Goal: Task Accomplishment & Management: Manage account settings

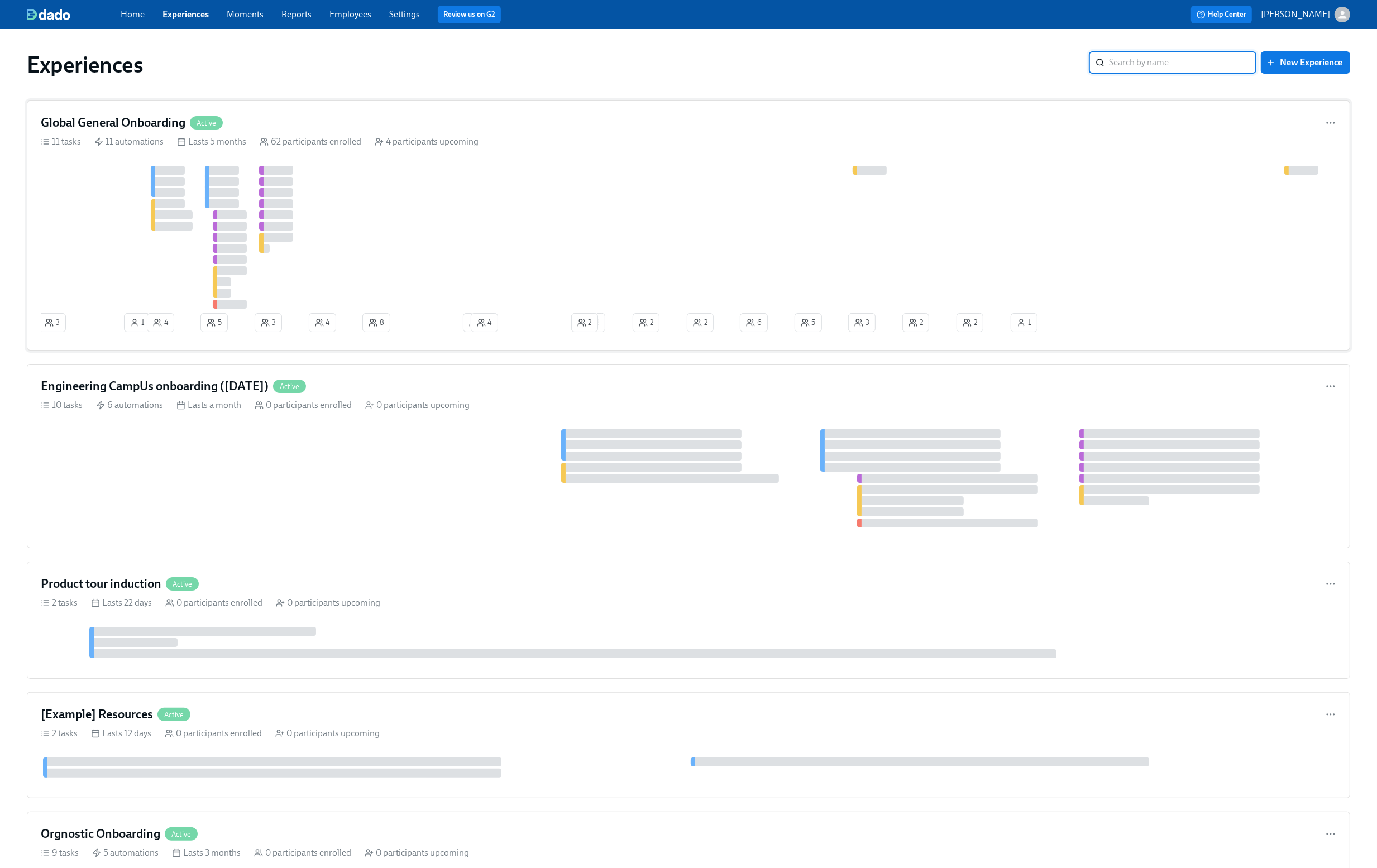
click at [666, 152] on div "Global General Onboarding Active 11 tasks 11 automations Lasts 5 months 62 part…" at bounding box center [688, 225] width 1323 height 250
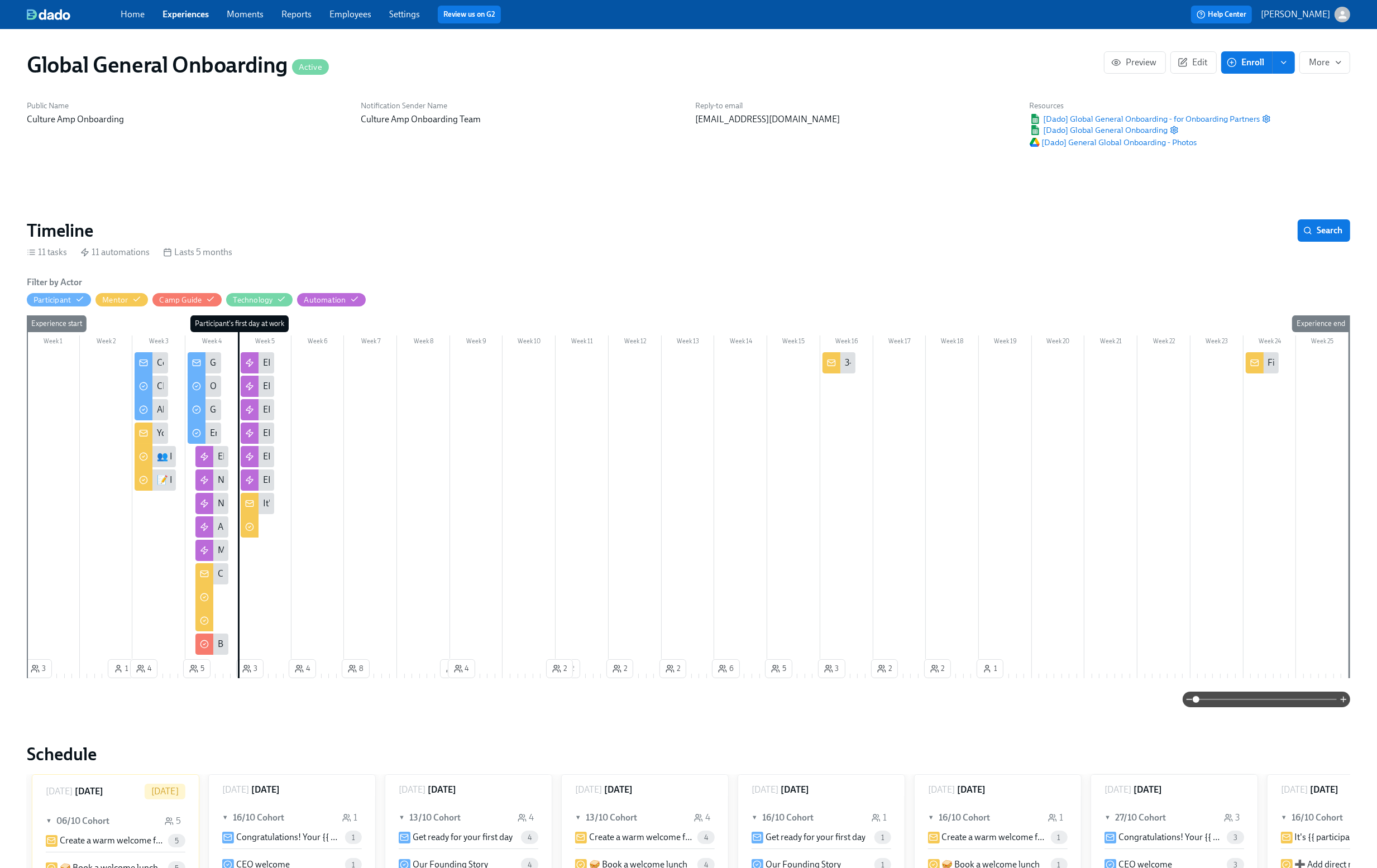
scroll to position [0, 1]
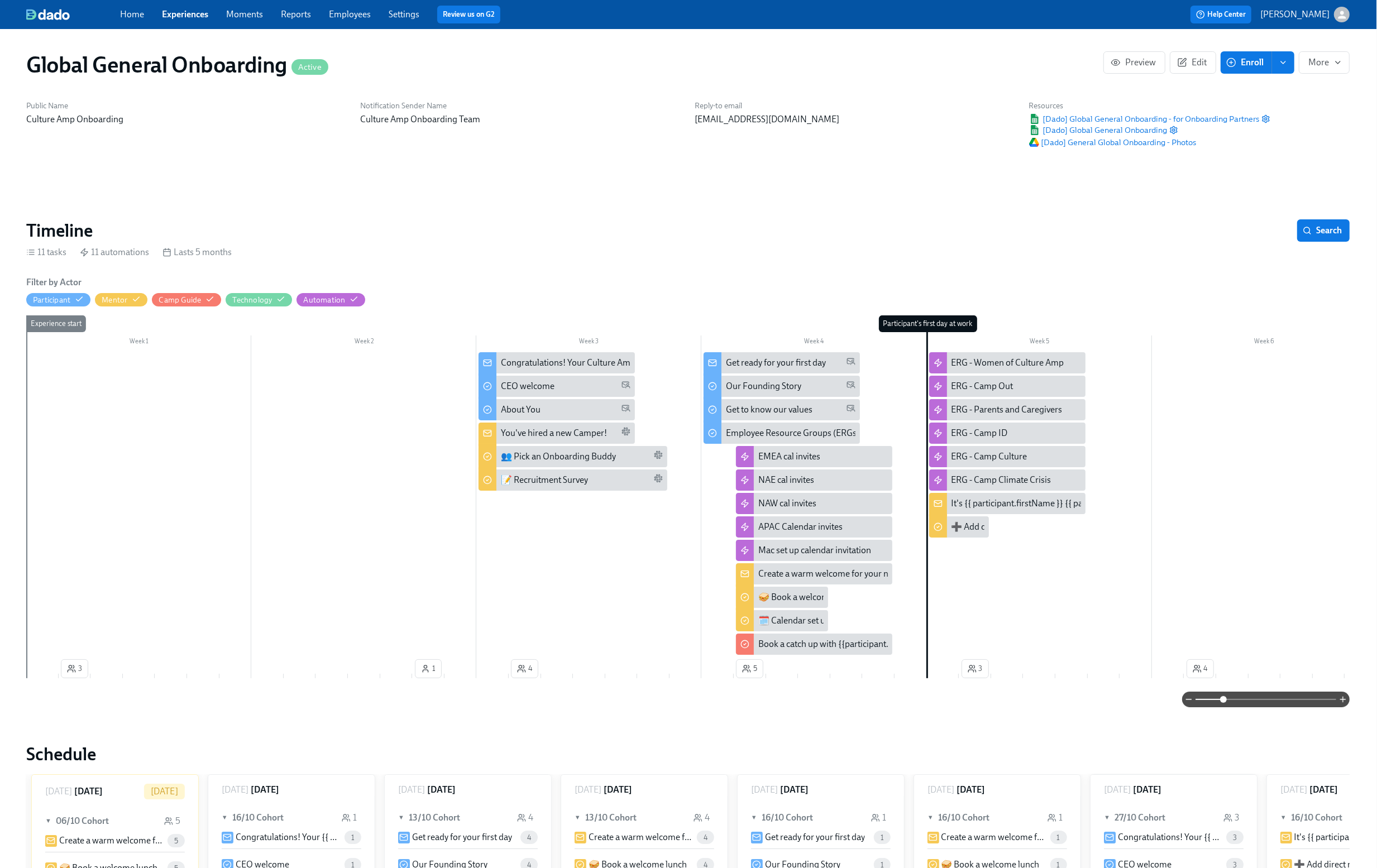
drag, startPoint x: 1195, startPoint y: 702, endPoint x: 1222, endPoint y: 701, distance: 27.0
click at [1222, 701] on span at bounding box center [1223, 699] width 7 height 7
click at [523, 434] on div "You've hired a new Camper!" at bounding box center [554, 433] width 106 height 12
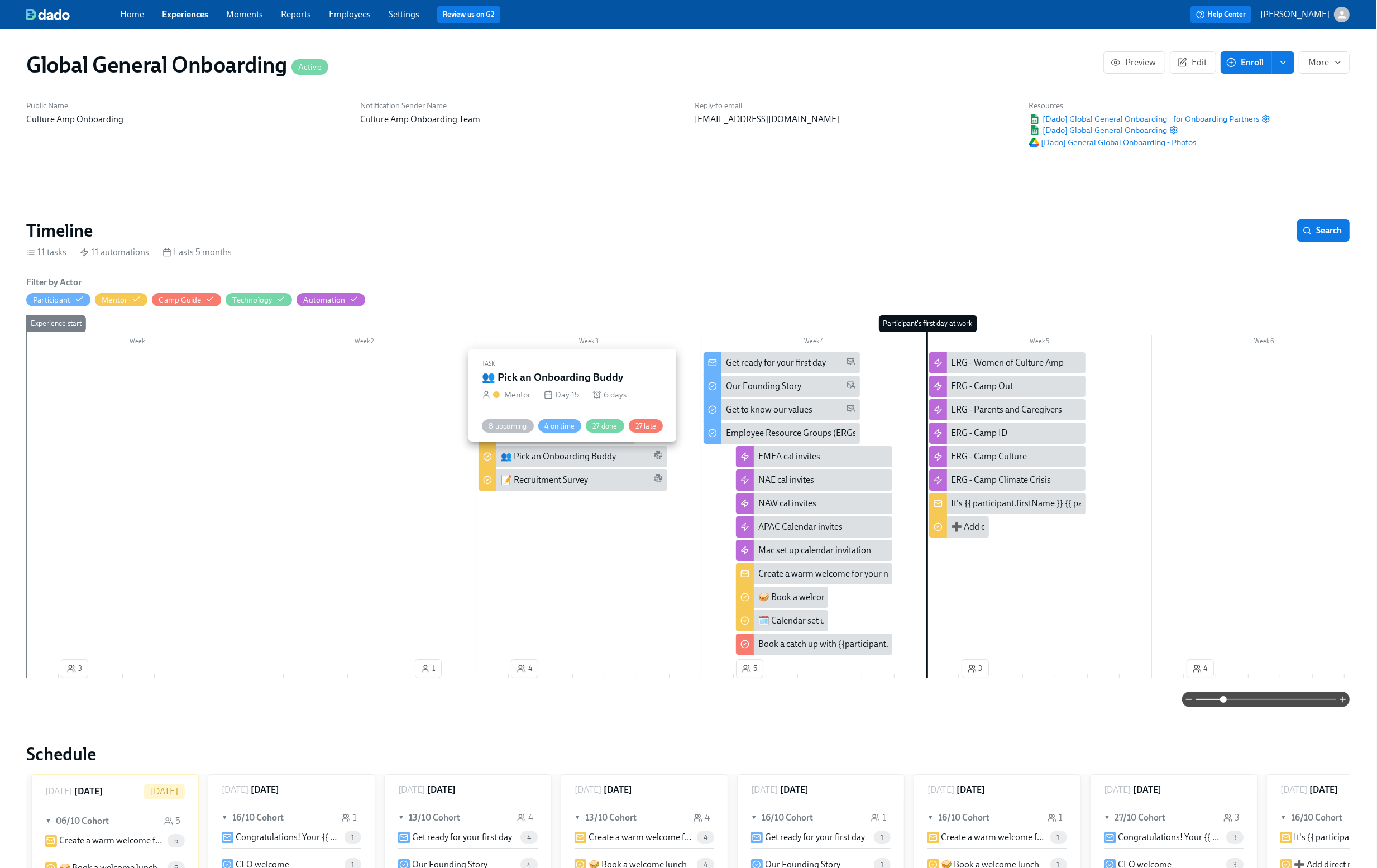
click at [535, 459] on div "👥 Pick an Onboarding Buddy" at bounding box center [558, 457] width 115 height 12
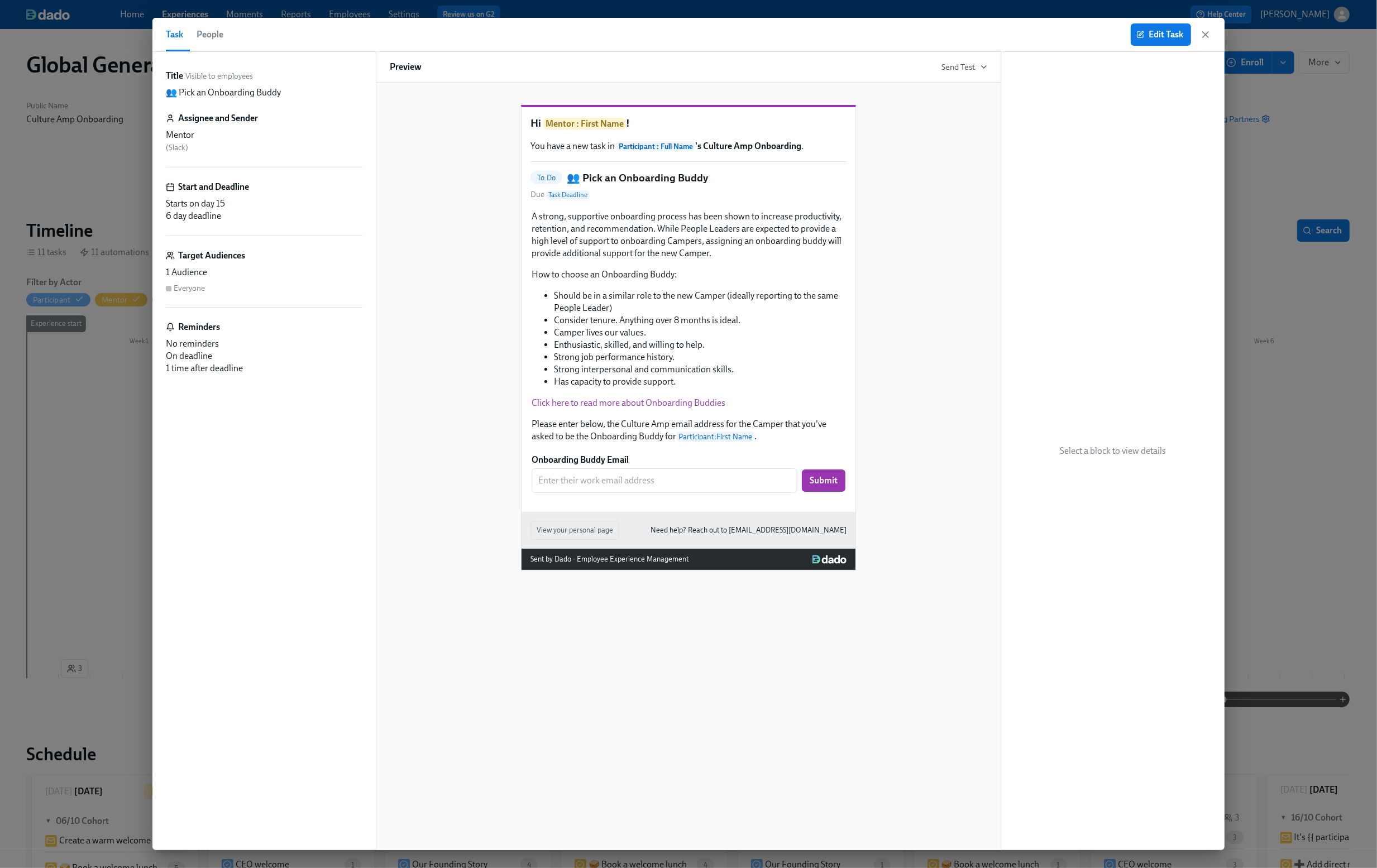
click at [626, 186] on h5 "👥 Pick an Onboarding Buddy" at bounding box center [637, 178] width 141 height 14
copy h5 "👥 Pick an Onboarding Buddy"
click at [1044, 326] on div "Select a block to view details" at bounding box center [1113, 451] width 223 height 799
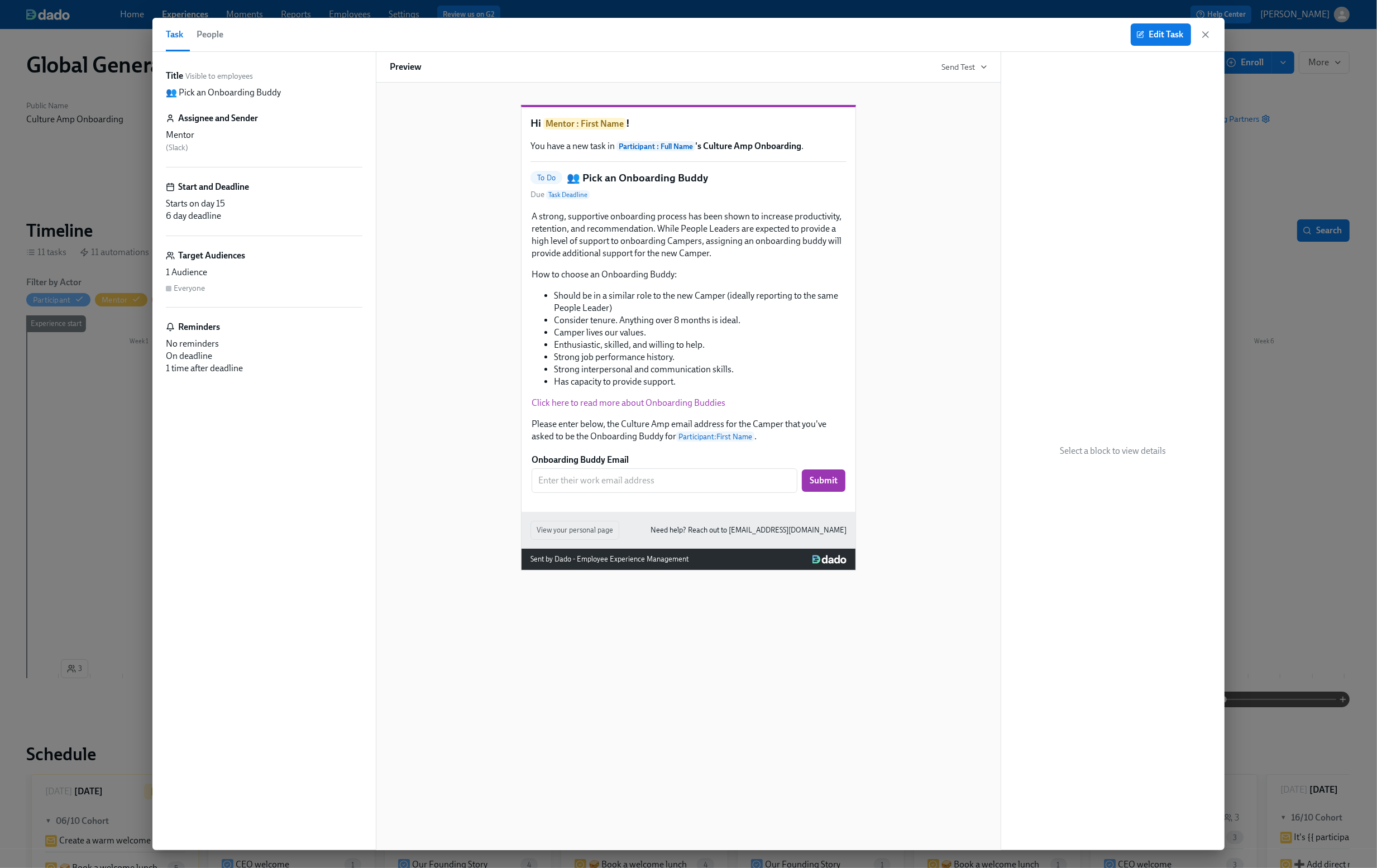
click at [904, 319] on div "Hi Mentor : First Name ! You have a new task in Participant : Full Name 's Cult…" at bounding box center [688, 329] width 597 height 483
click at [931, 327] on div "Hi Mentor : First Name ! You have a new task in Participant : Full Name 's Cult…" at bounding box center [688, 329] width 597 height 483
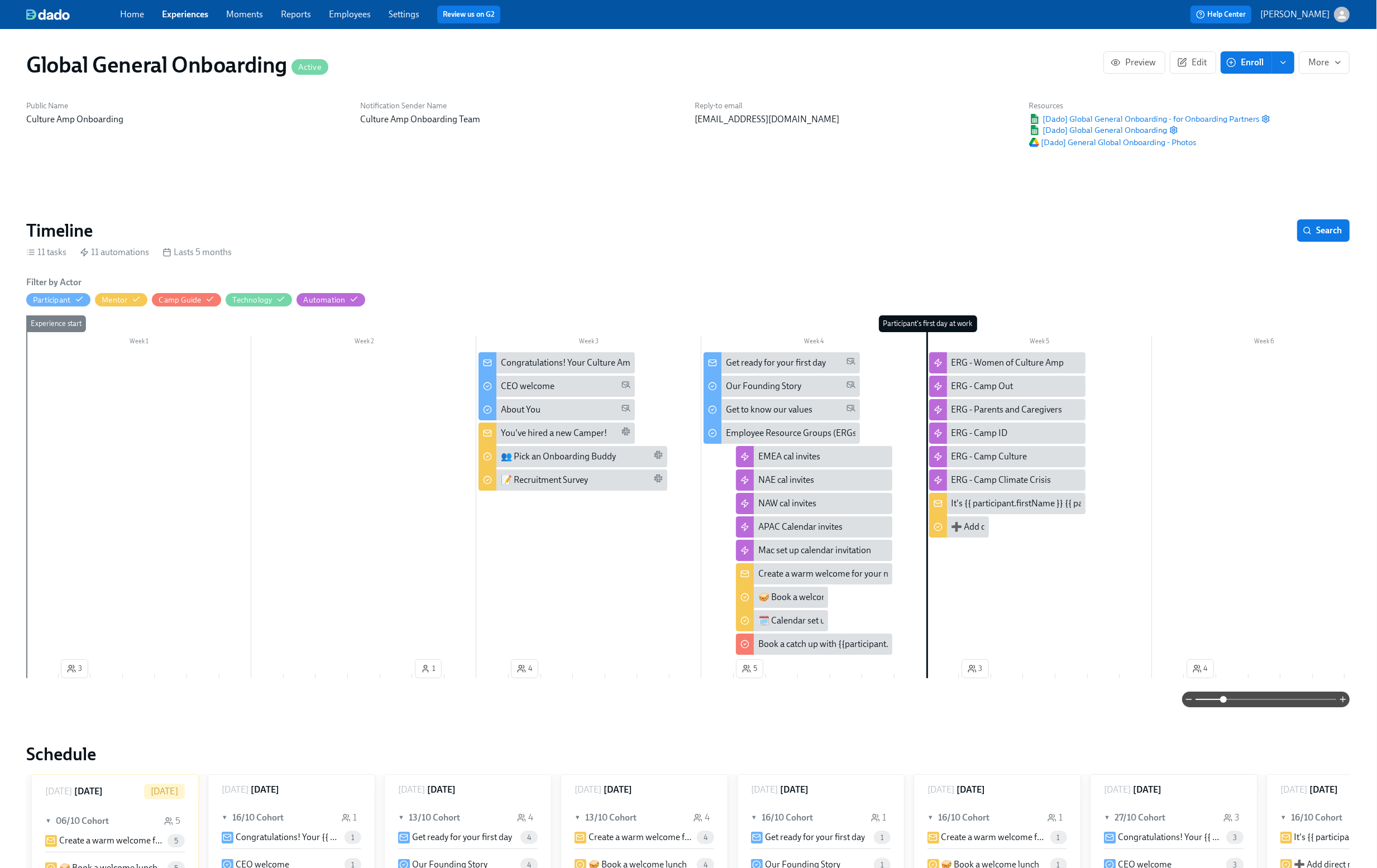
click at [566, 432] on div "You've hired a new Camper!" at bounding box center [554, 433] width 106 height 12
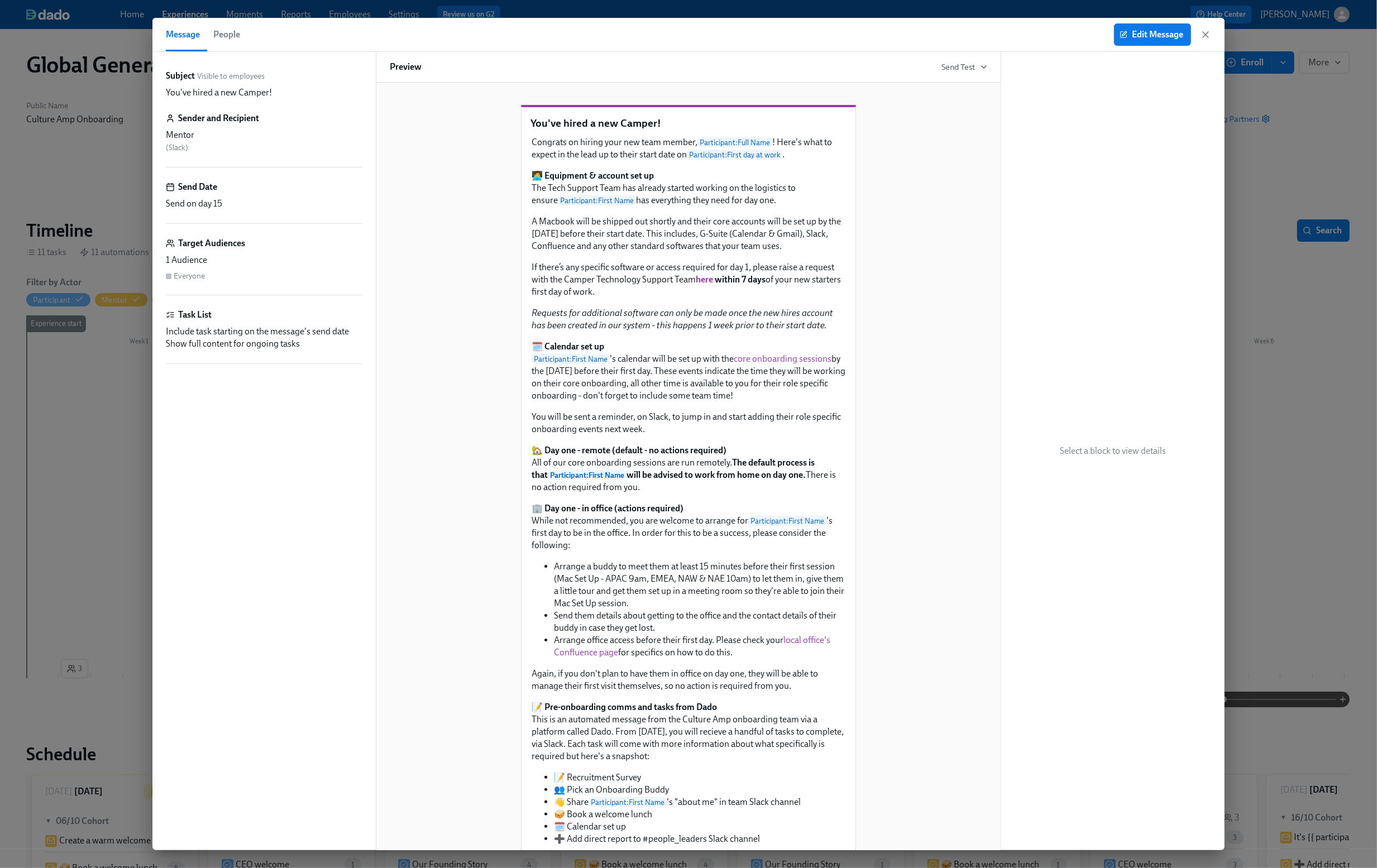
click at [593, 130] on p "You've hired a new Camper!" at bounding box center [688, 123] width 316 height 14
copy p "You've hired a new Camper!"
click at [1208, 38] on icon "button" at bounding box center [1205, 34] width 5 height 5
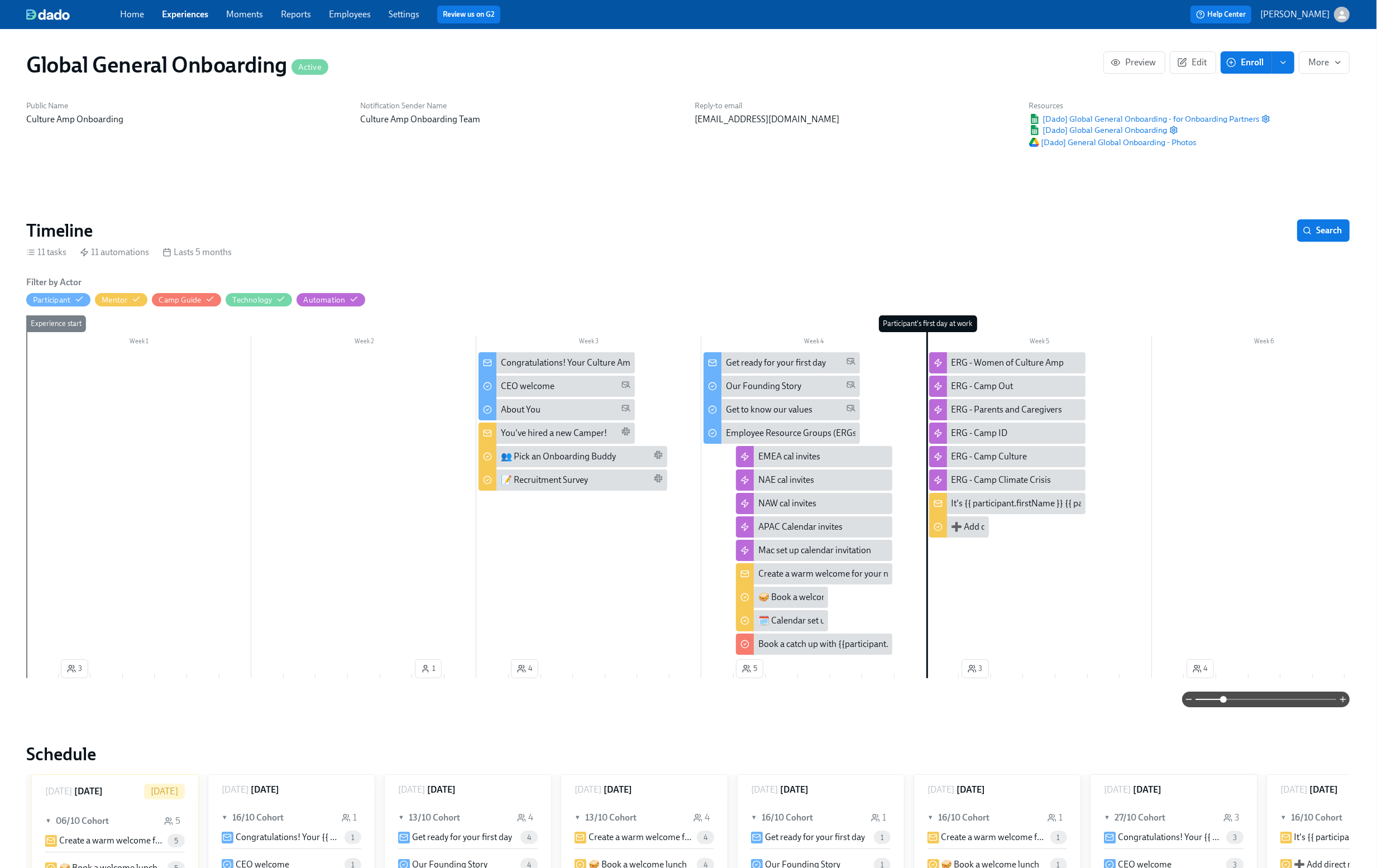
click at [541, 365] on div "Congratulations! Your Culture Amp Onboarding starts [DATE]." at bounding box center [619, 363] width 237 height 12
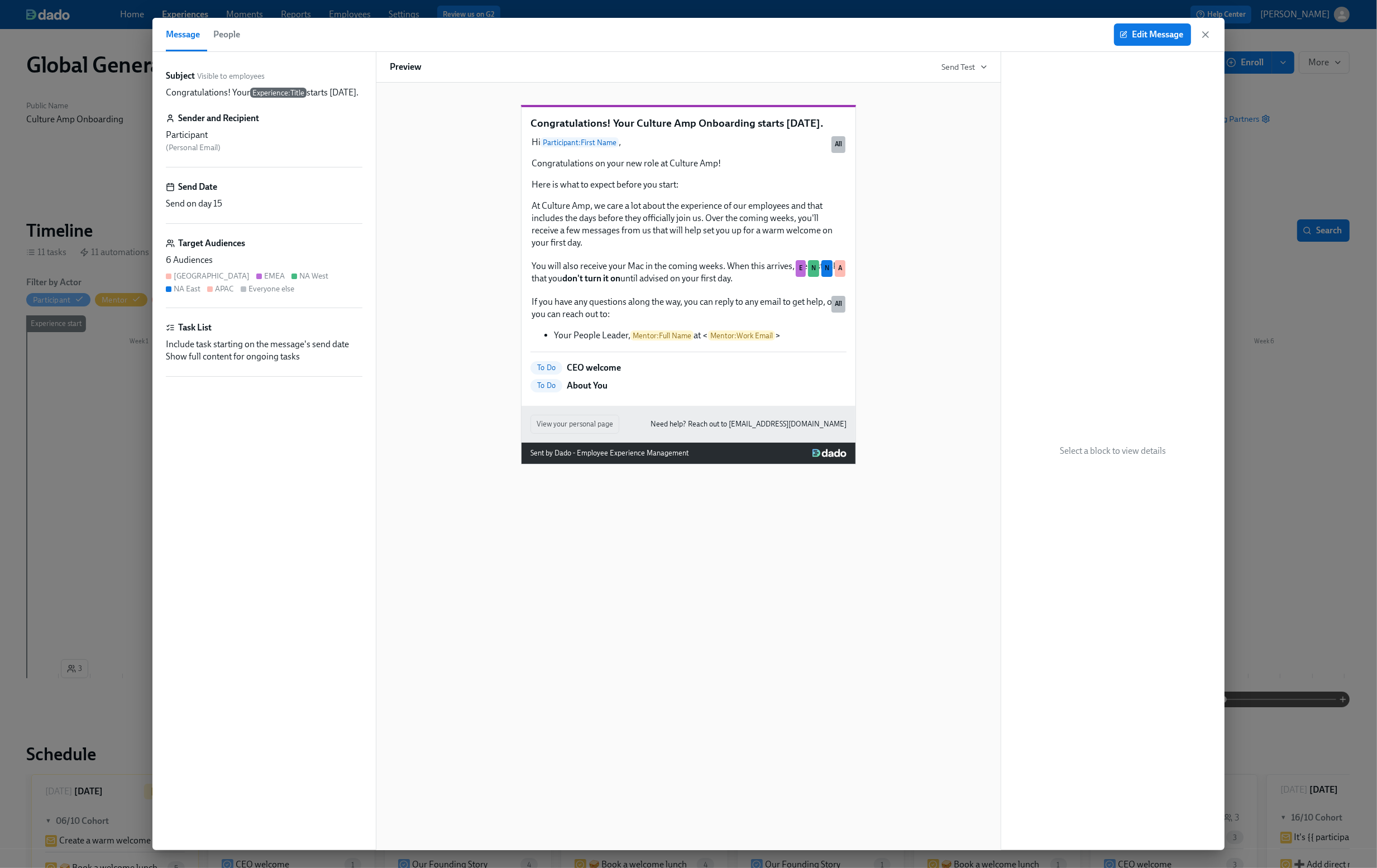
click at [600, 130] on p "Congratulations! Your Culture Amp Onboarding starts [DATE]." at bounding box center [688, 123] width 316 height 14
copy p "Congratulations! Your Culture Amp Onboarding starts [DATE]."
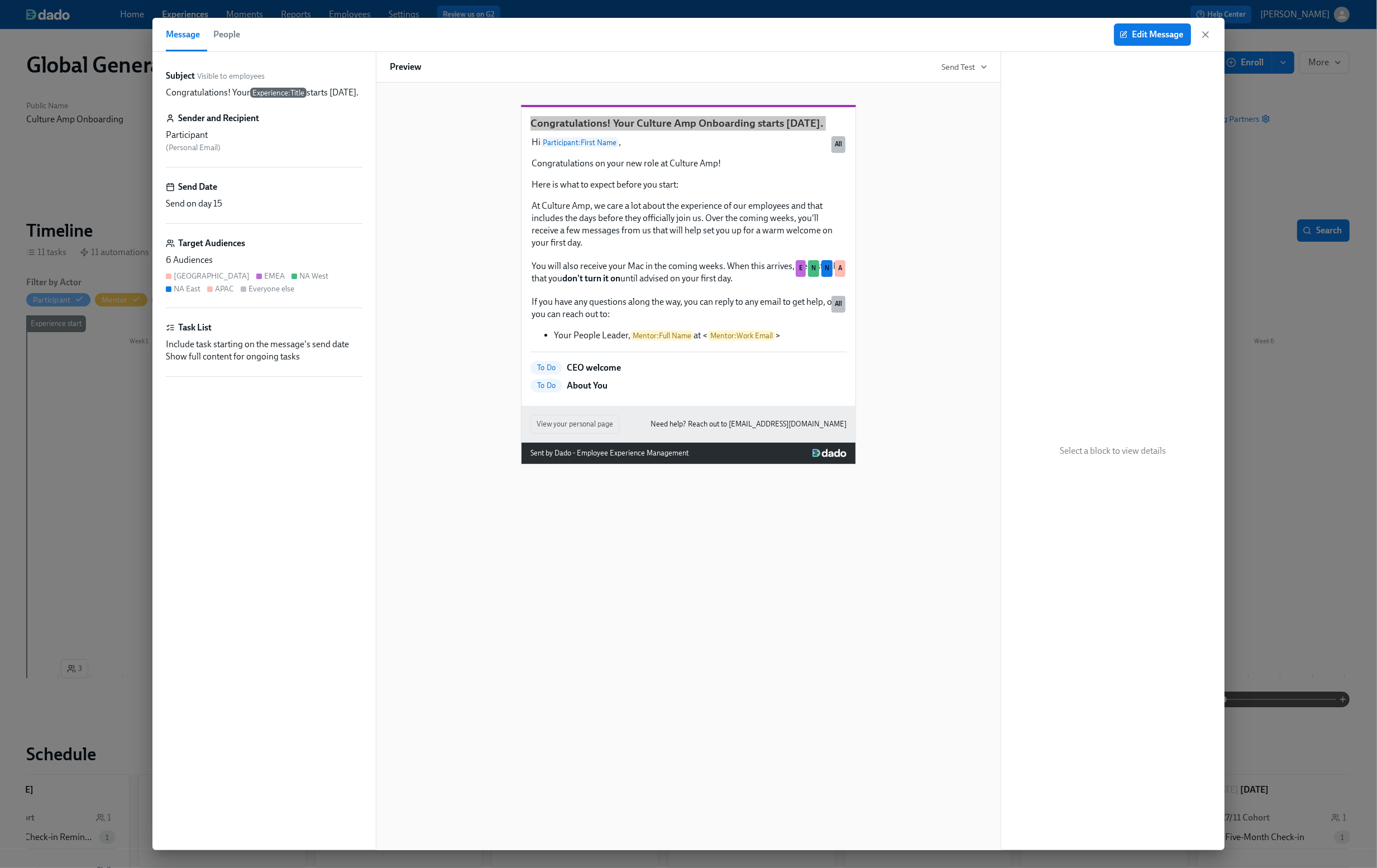
scroll to position [0, 11372]
click at [1207, 35] on icon "button" at bounding box center [1205, 35] width 11 height 11
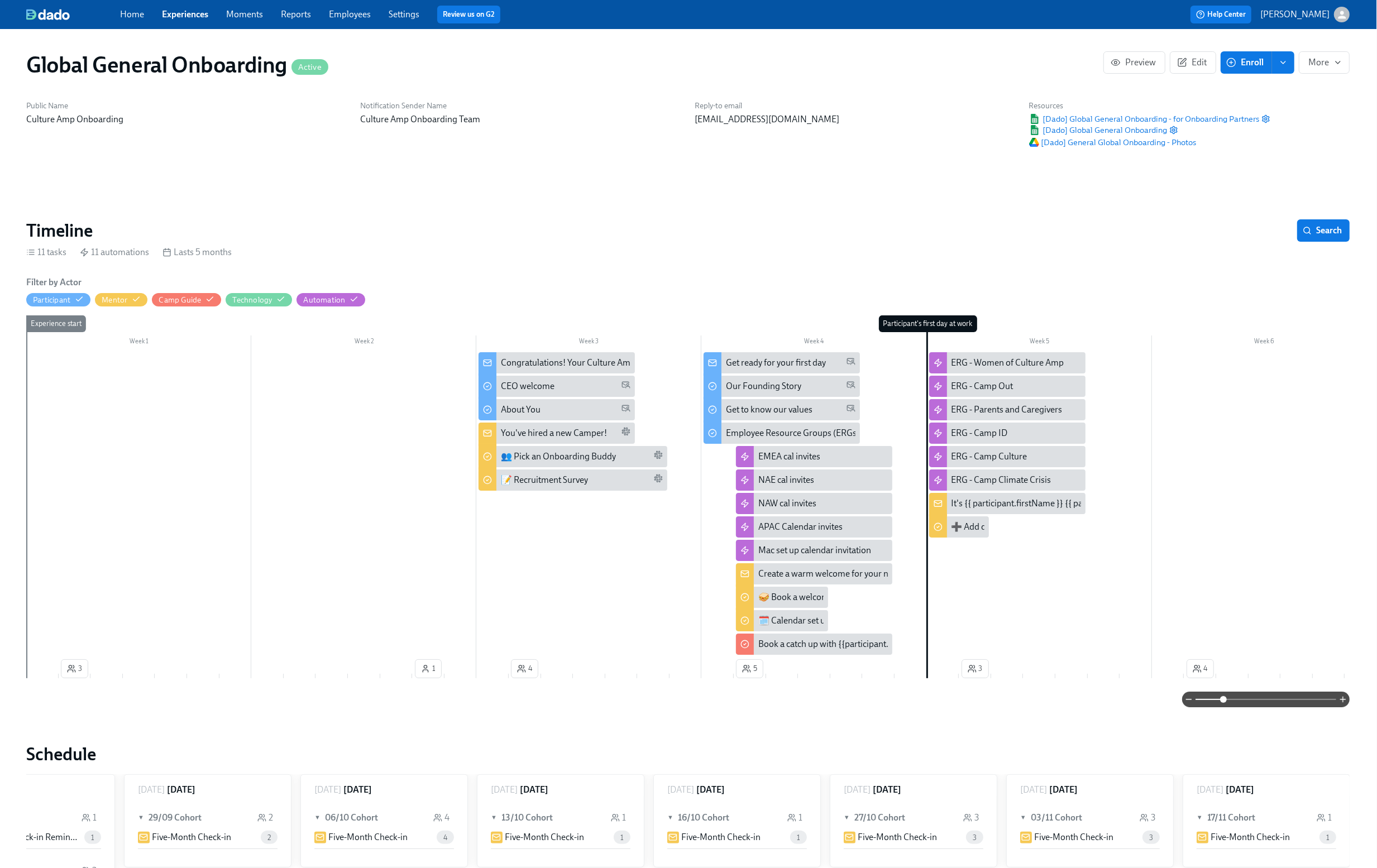
click at [793, 354] on div "Get ready for your first day" at bounding box center [781, 363] width 156 height 21
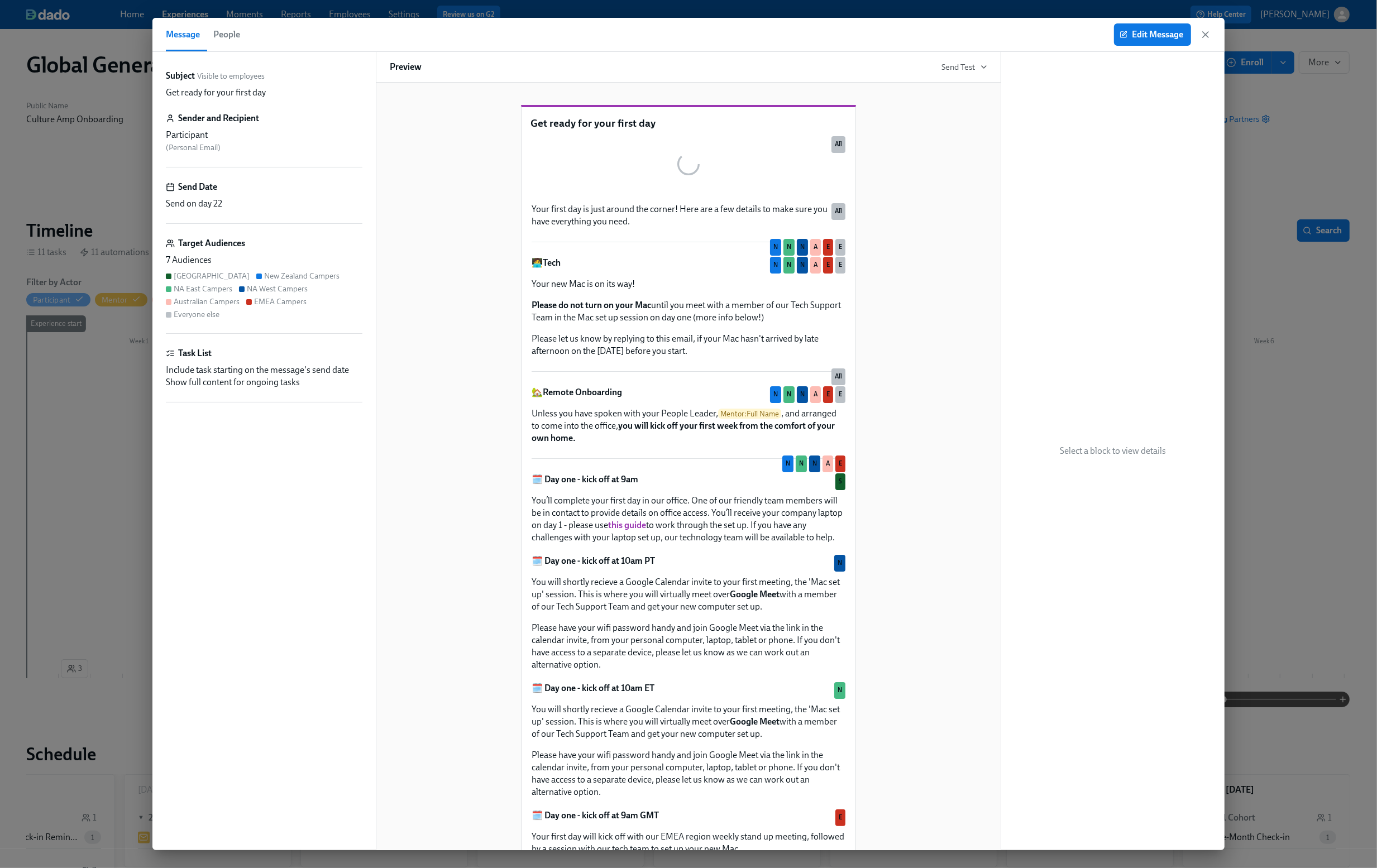
click at [596, 130] on p "Get ready for your first day" at bounding box center [688, 123] width 316 height 14
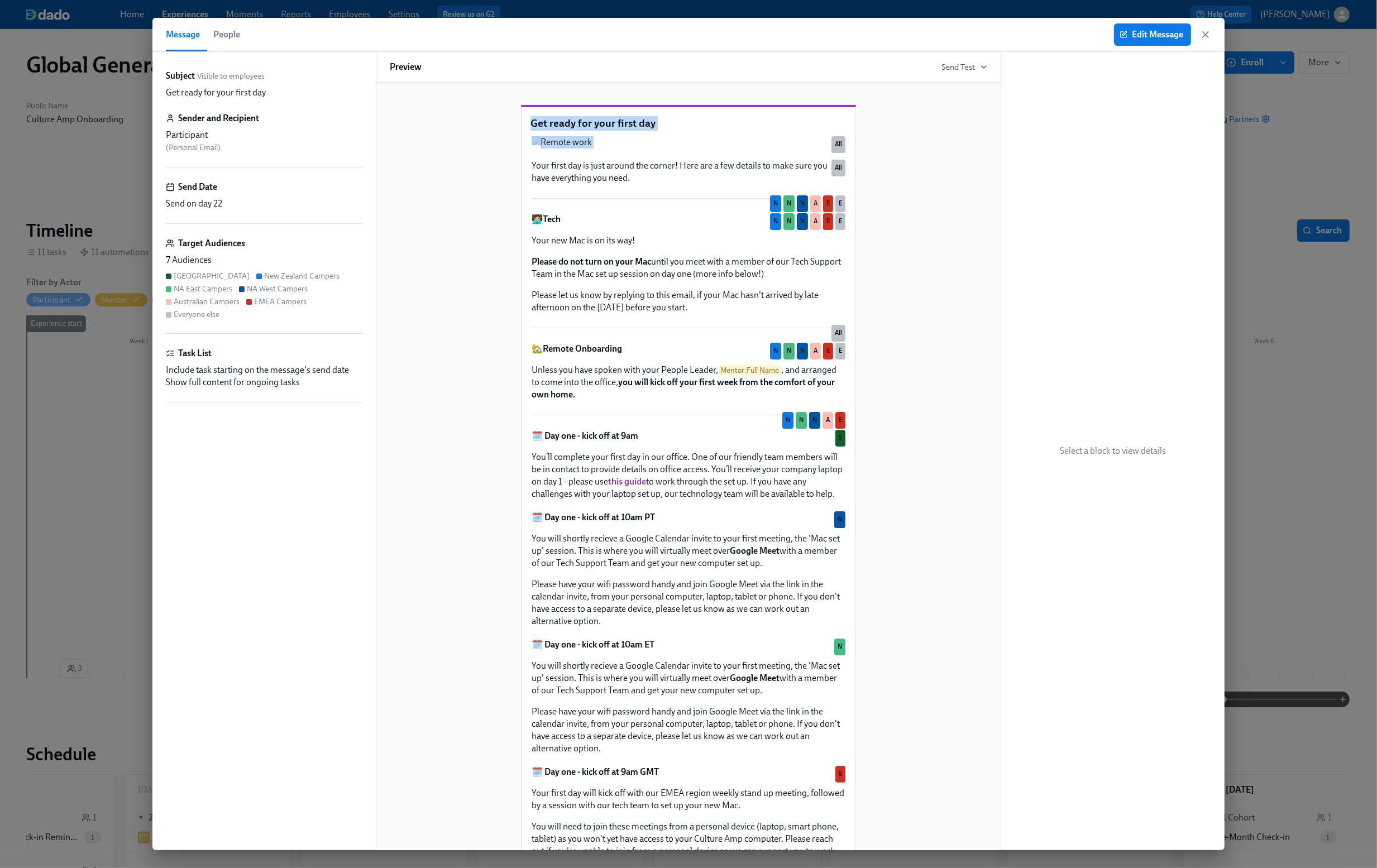
copy div "Get ready for your first day"
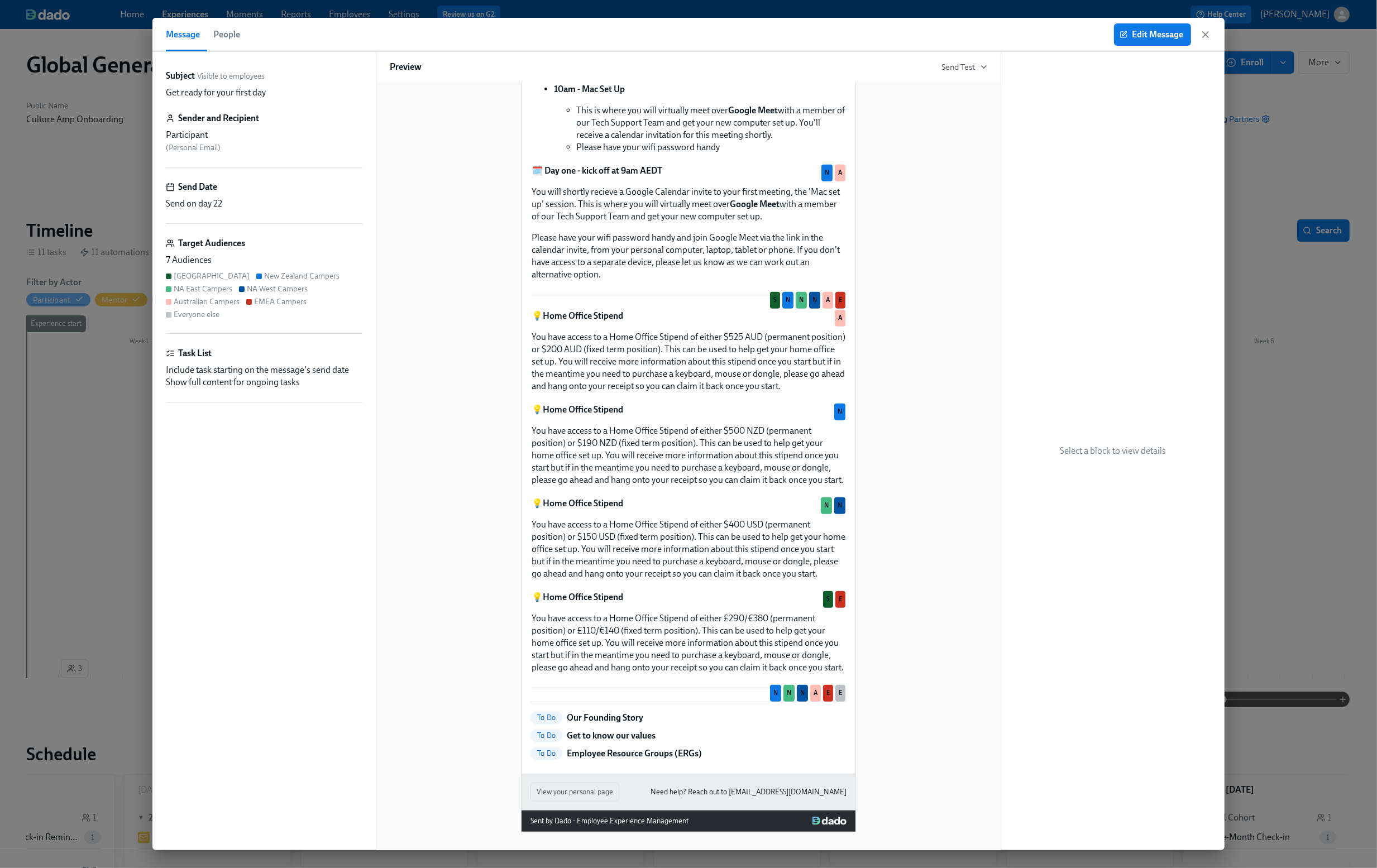
scroll to position [1159, 0]
drag, startPoint x: 567, startPoint y: 720, endPoint x: 659, endPoint y: 720, distance: 92.0
click at [659, 720] on div "To Do Our Founding Story" at bounding box center [688, 718] width 316 height 14
copy p "Our Founding Story"
drag, startPoint x: 662, startPoint y: 741, endPoint x: 568, endPoint y: 740, distance: 94.0
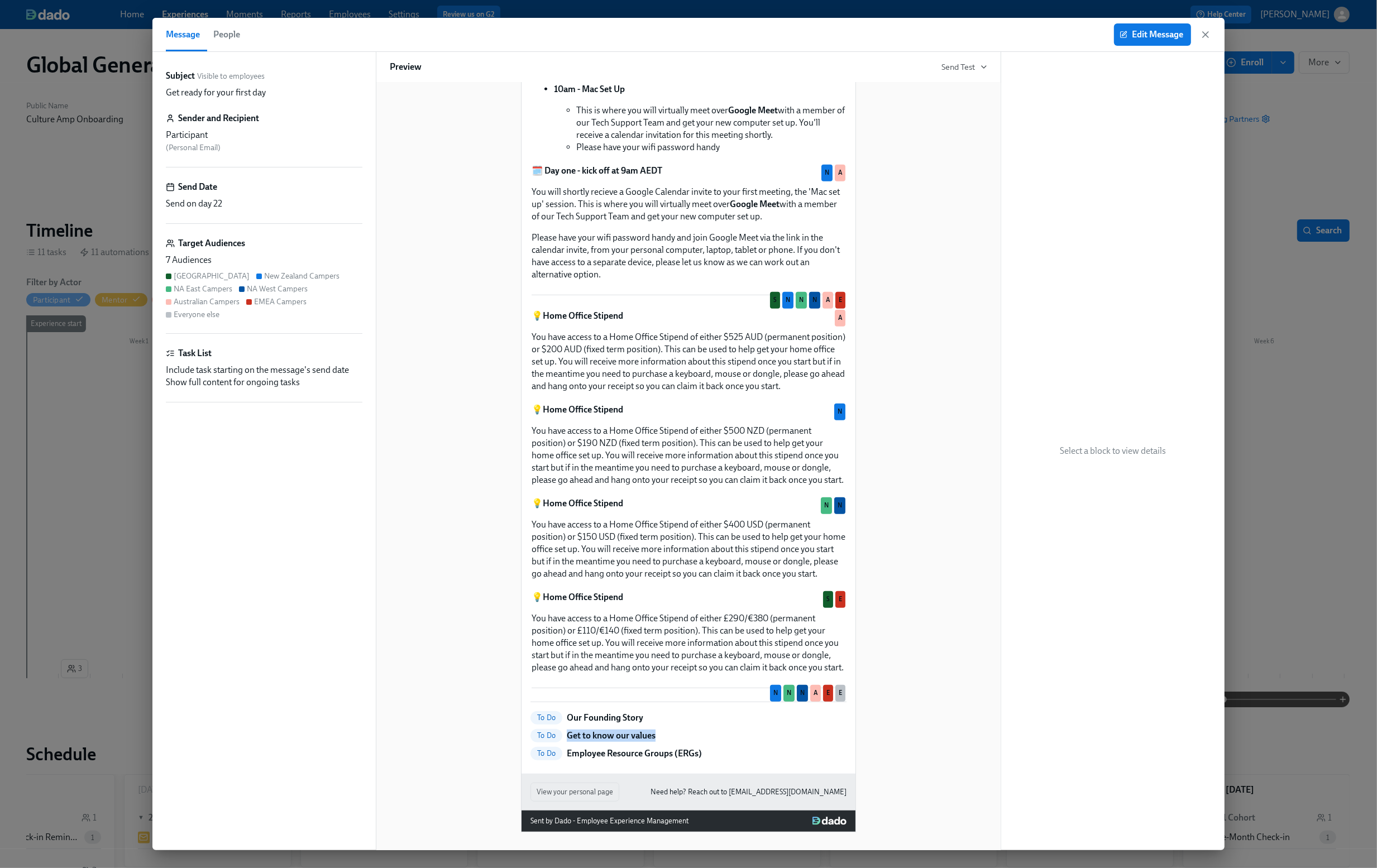
click at [568, 740] on div "To Do Get to know our values" at bounding box center [688, 736] width 316 height 14
copy p "Get to know our values"
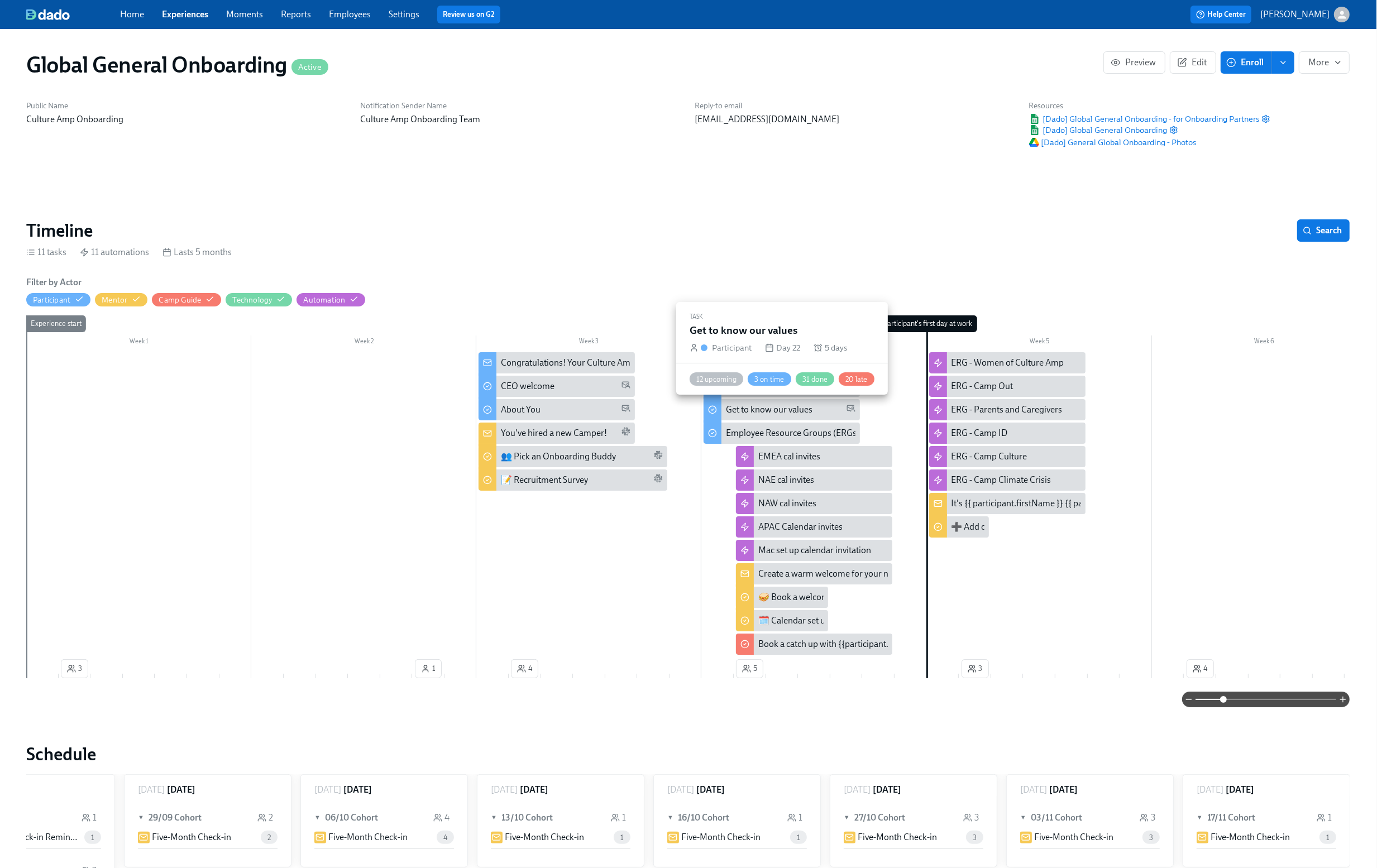
click at [772, 419] on div "Get to know our values" at bounding box center [781, 409] width 156 height 21
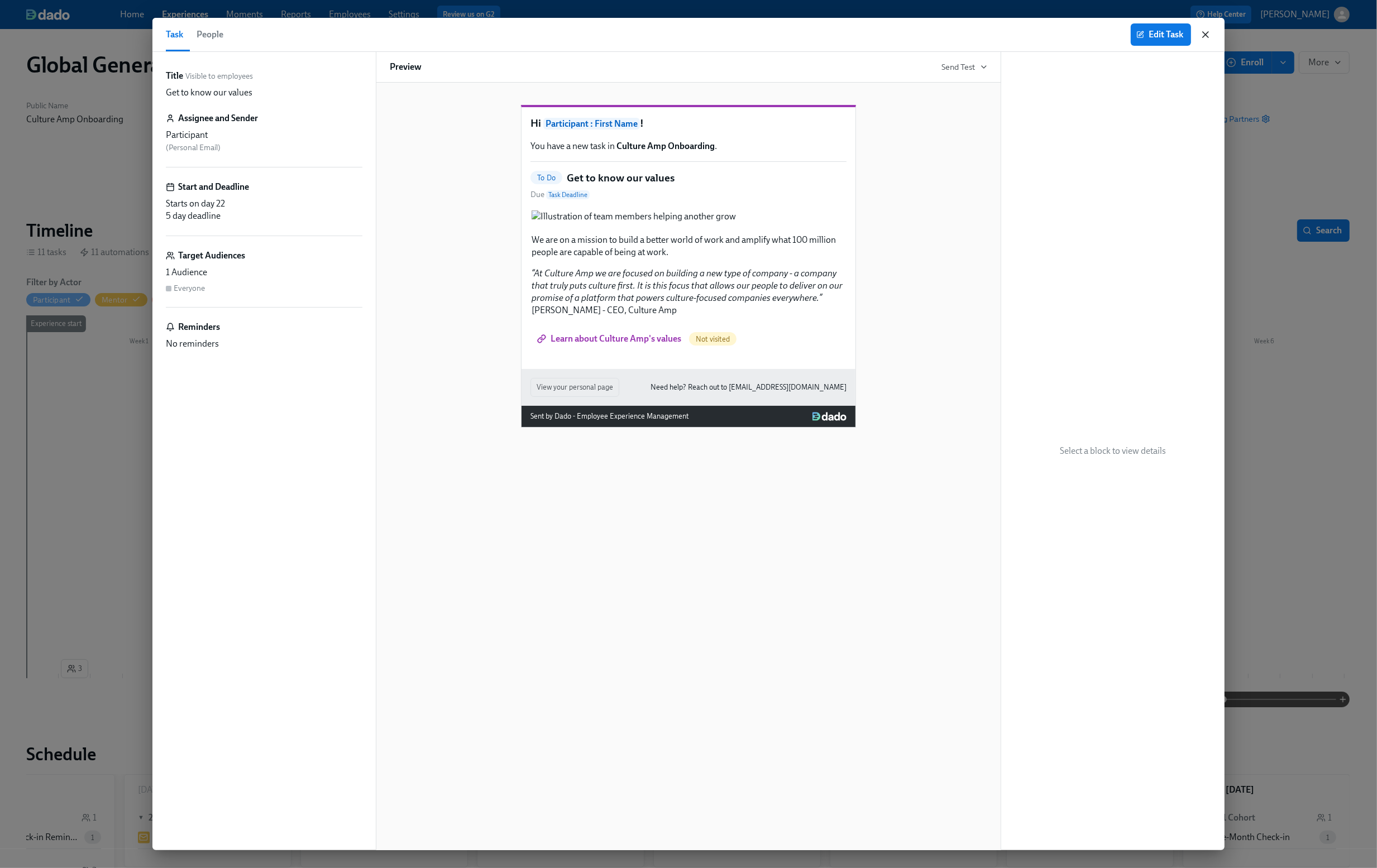
click at [1206, 35] on icon "button" at bounding box center [1205, 34] width 5 height 5
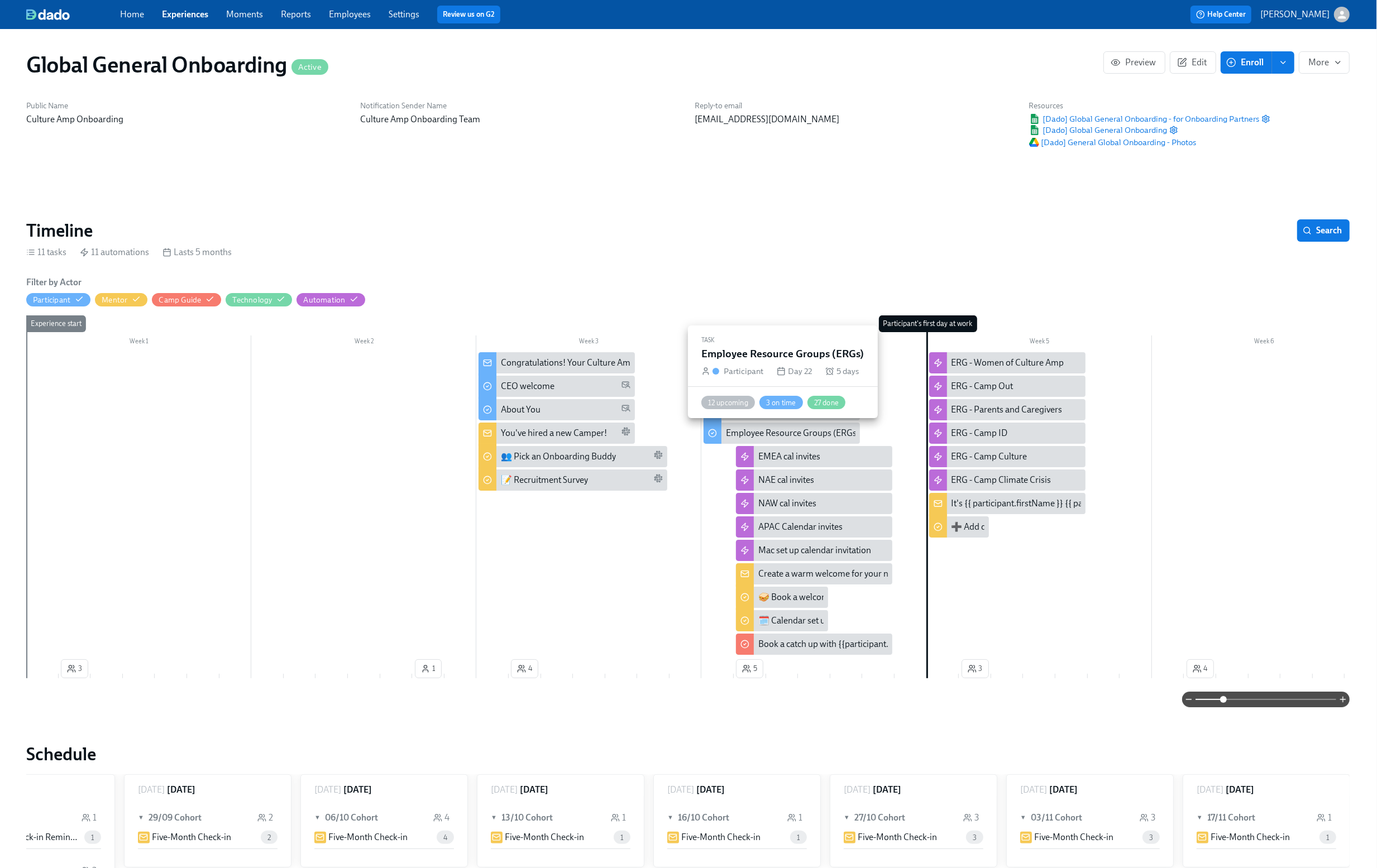
click at [746, 431] on div "Employee Resource Groups (ERGs)" at bounding box center [793, 433] width 133 height 12
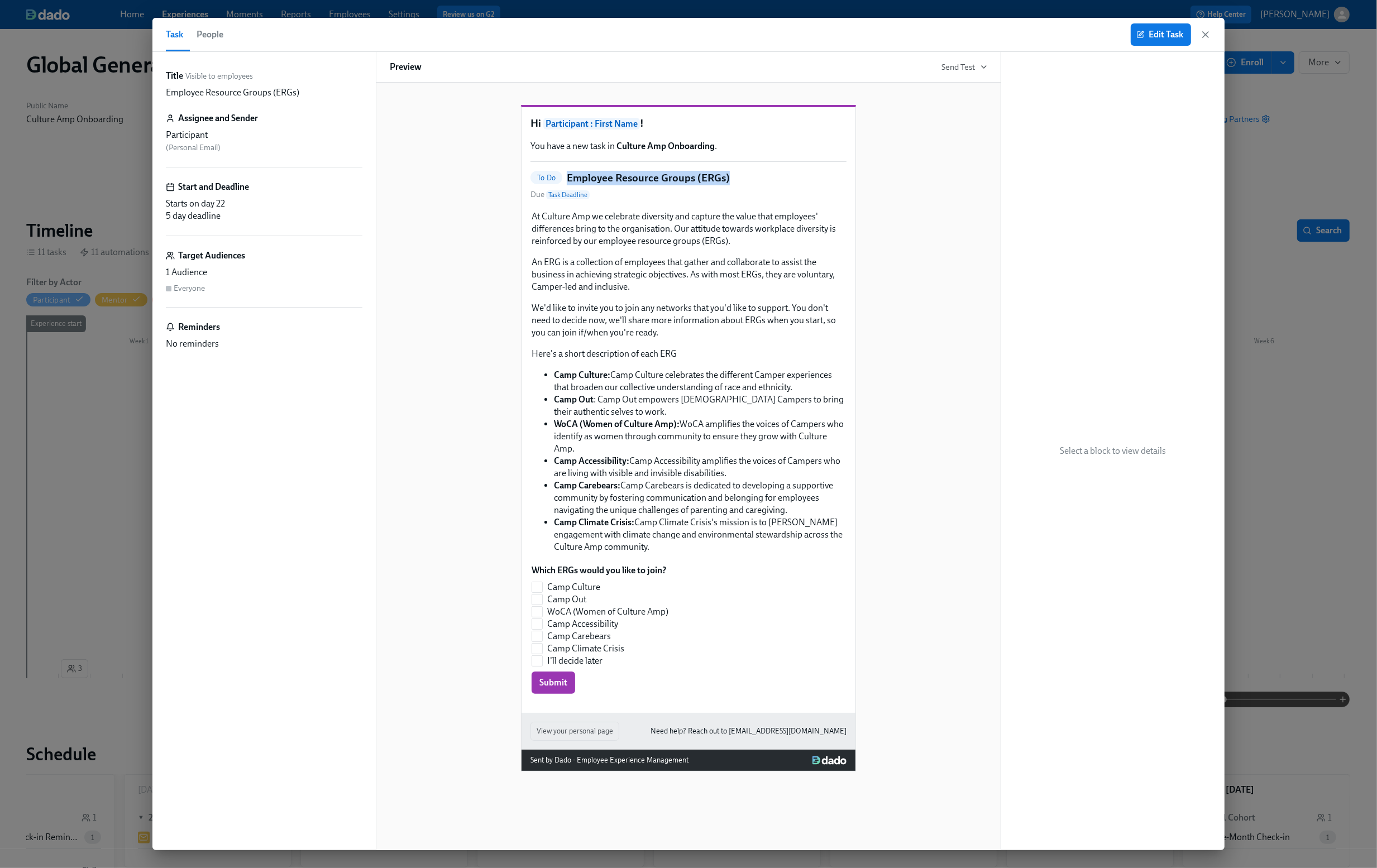
drag, startPoint x: 567, startPoint y: 197, endPoint x: 771, endPoint y: 204, distance: 204.1
click at [771, 201] on div "To Do Employee Resource Groups (ERGs) Due Task Deadline" at bounding box center [688, 186] width 316 height 30
copy h5 "Employee Resource Groups (ERGs)"
click at [1207, 37] on icon "button" at bounding box center [1205, 34] width 5 height 5
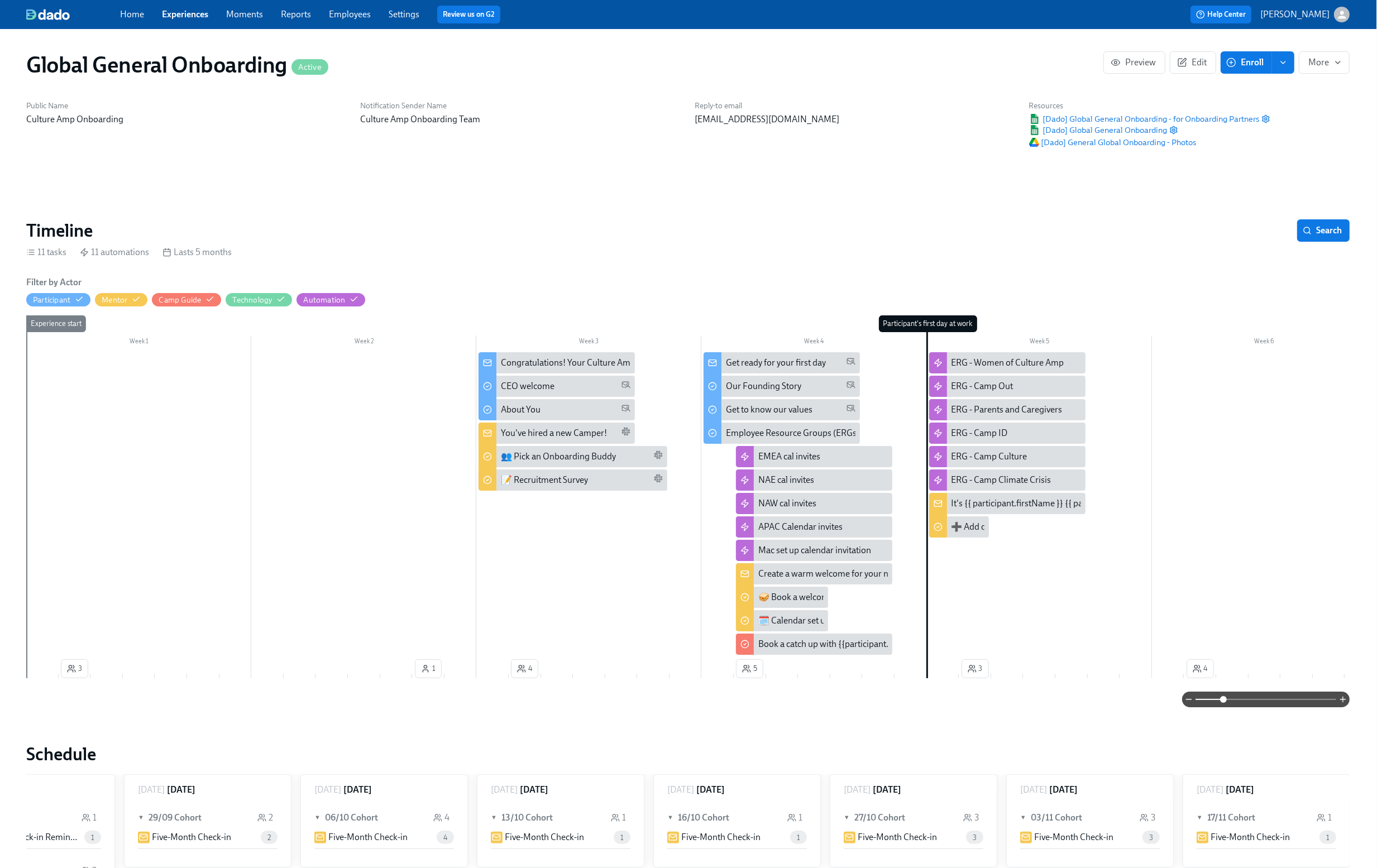
click at [748, 572] on icon at bounding box center [745, 574] width 9 height 9
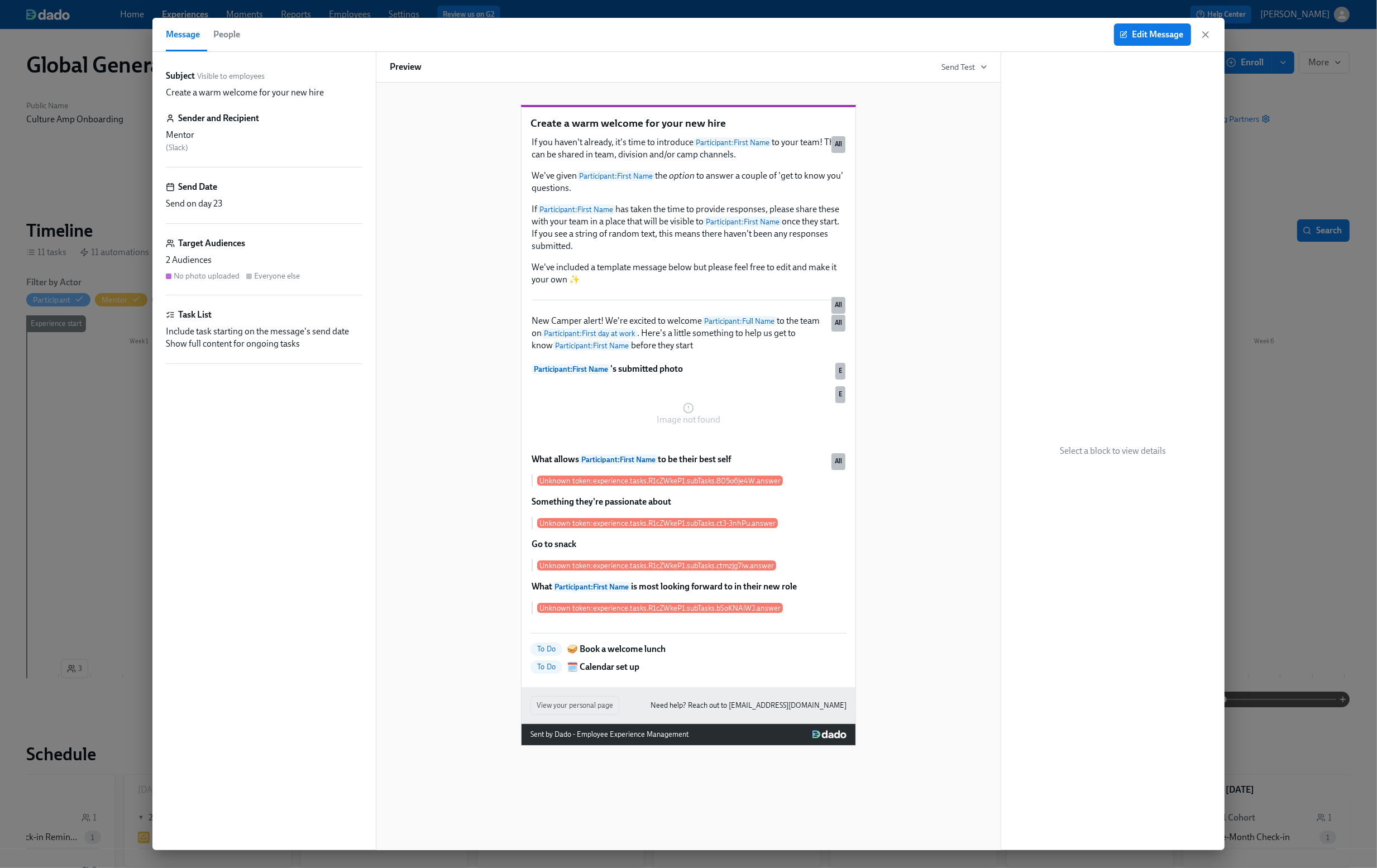
click at [615, 130] on p "Create a warm welcome for your new hire" at bounding box center [688, 123] width 316 height 14
copy p "Create a warm welcome for your new hire"
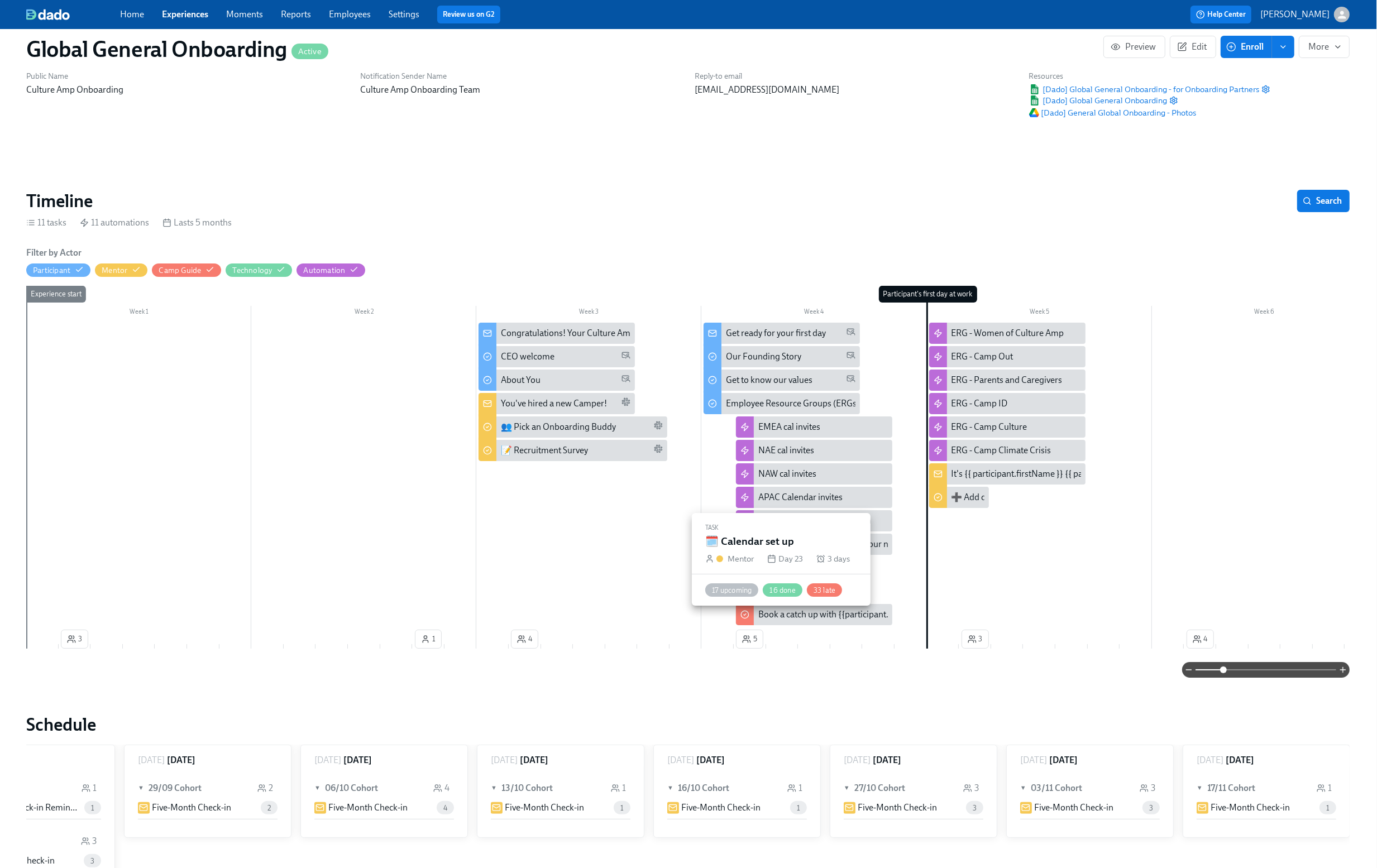
scroll to position [31, 1]
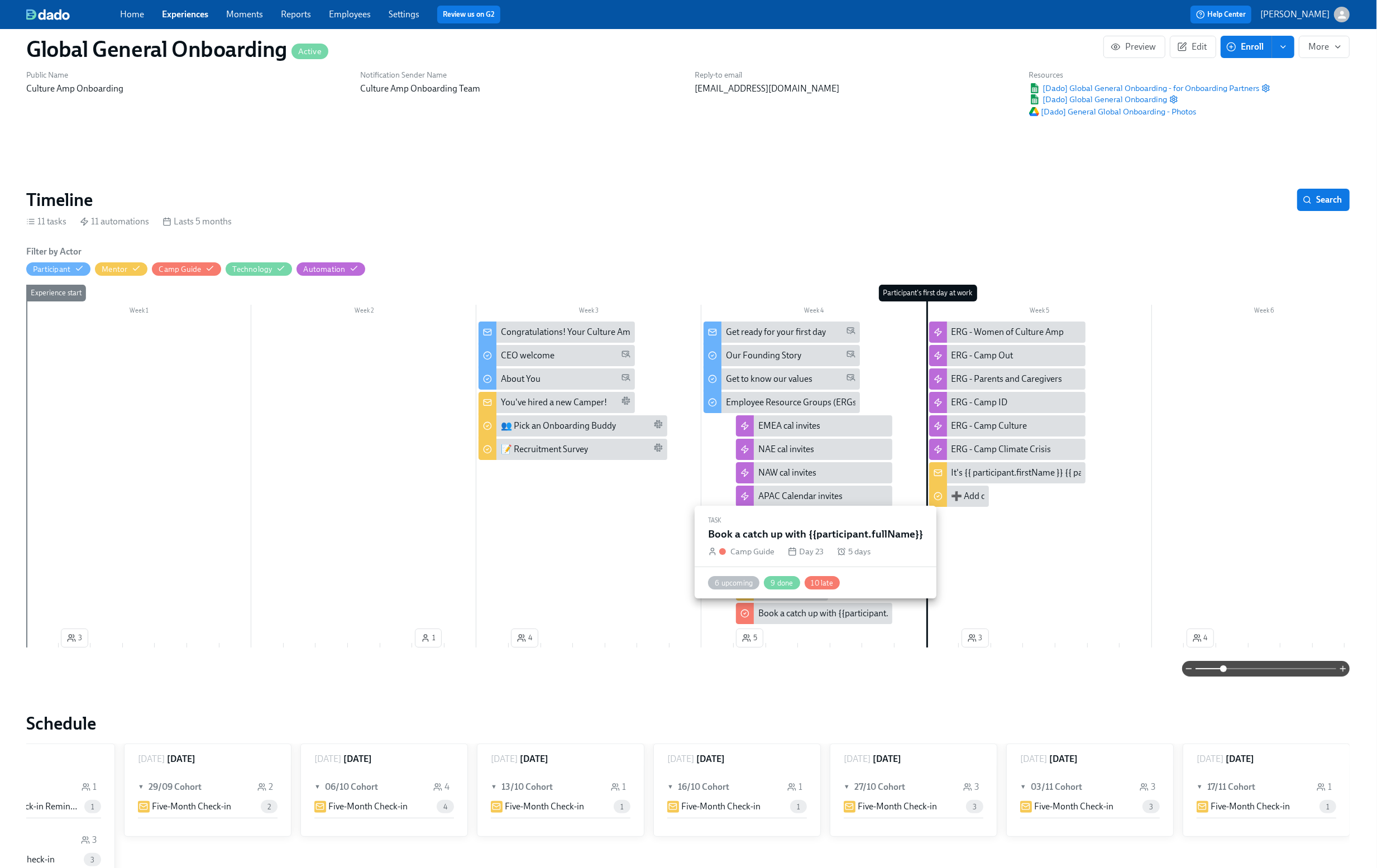
click at [793, 615] on div "Book a catch up with {{participant.fullName}}" at bounding box center [845, 614] width 173 height 12
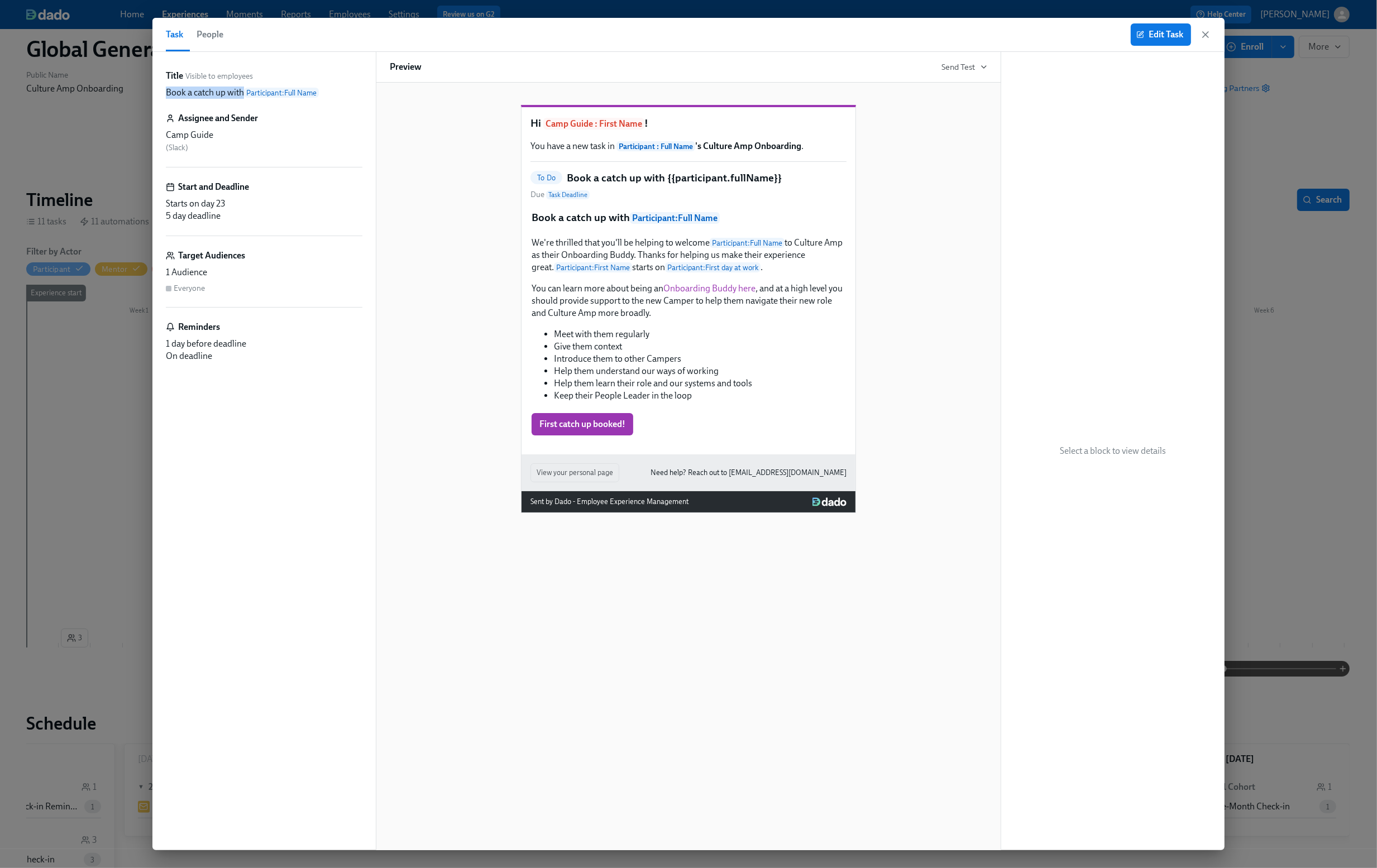
drag, startPoint x: 167, startPoint y: 91, endPoint x: 244, endPoint y: 94, distance: 77.1
click at [244, 94] on p "Book a catch up with Participant : Full Name" at bounding box center [242, 93] width 153 height 12
copy p "Book a catch up with"
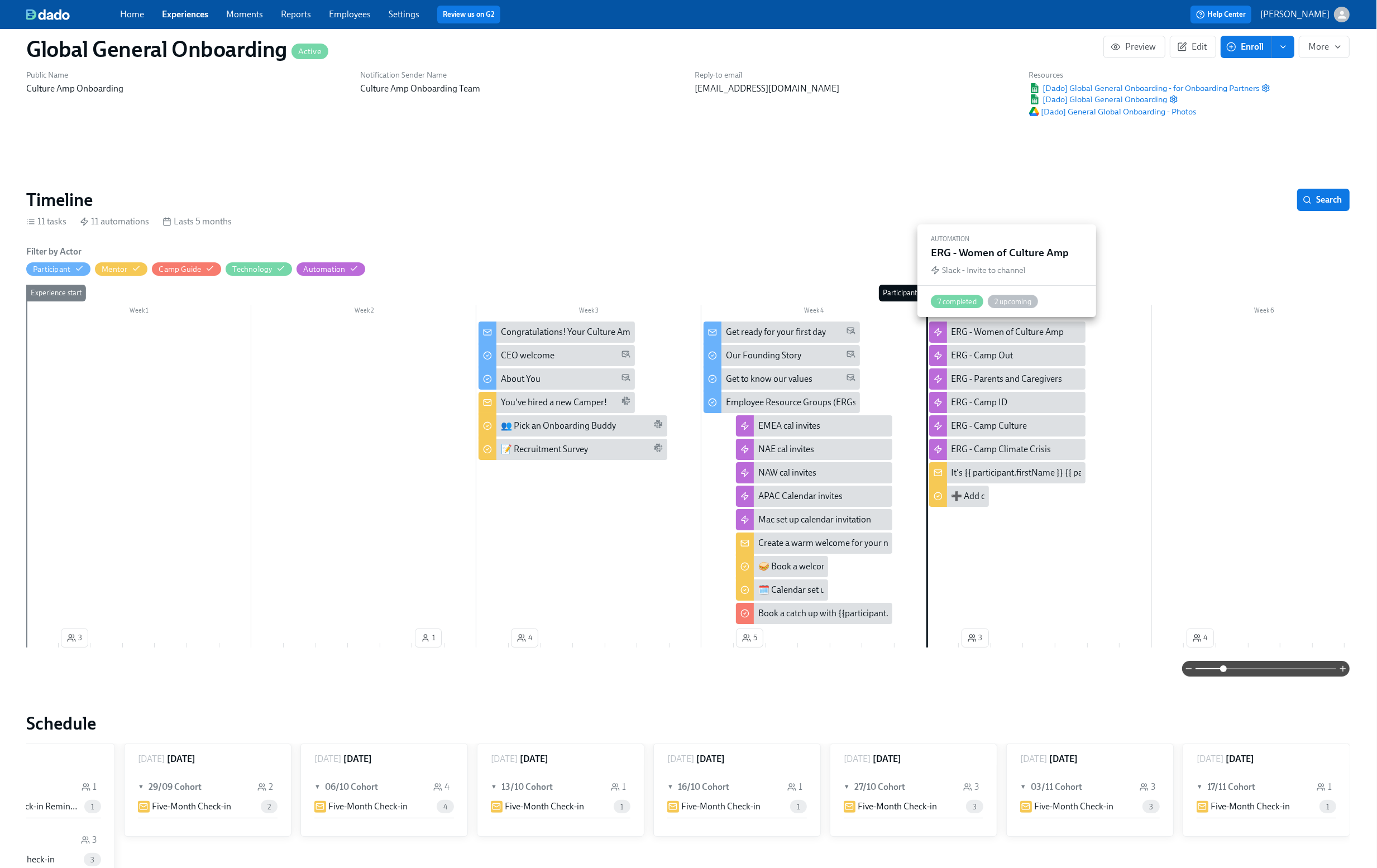
click at [1021, 330] on div "ERG - Women of Culture Amp" at bounding box center [1008, 332] width 113 height 12
click at [973, 475] on div "It's {{ participant.firstName }} {{ participant.lastName }}'s first day!" at bounding box center [1078, 473] width 252 height 12
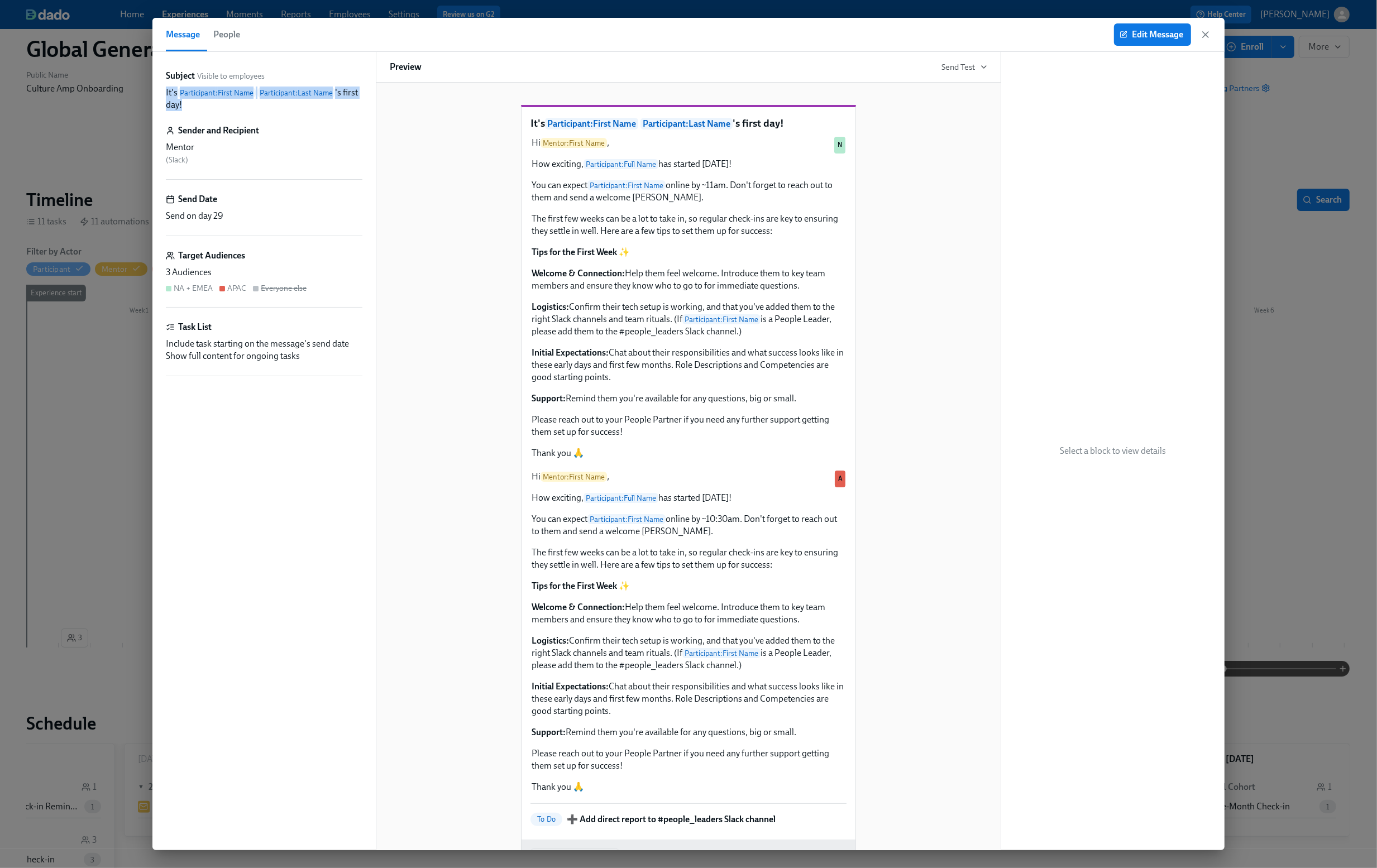
drag, startPoint x: 167, startPoint y: 90, endPoint x: 190, endPoint y: 106, distance: 28.0
click at [190, 106] on p "It's Participant : First Name Participant : Last Name 's first day!" at bounding box center [264, 99] width 197 height 25
copy p "It's Participant : First Name Participant : Last Name 's first day!"
click at [262, 141] on div "Mentor" at bounding box center [264, 147] width 197 height 12
click at [1204, 31] on icon "button" at bounding box center [1205, 35] width 11 height 11
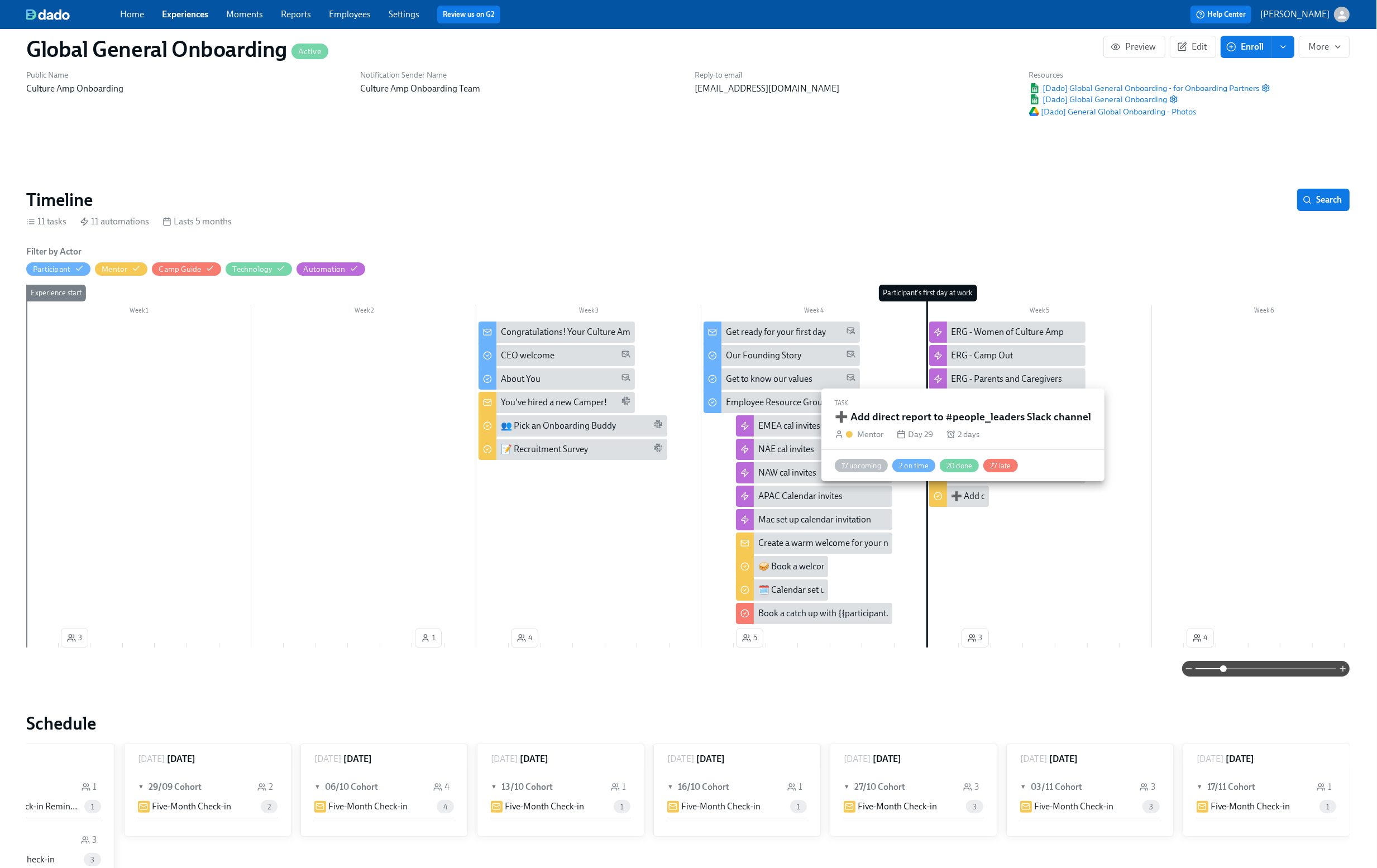
click at [971, 496] on div "➕ Add direct report to #people_leaders Slack channel" at bounding box center [1054, 496] width 206 height 12
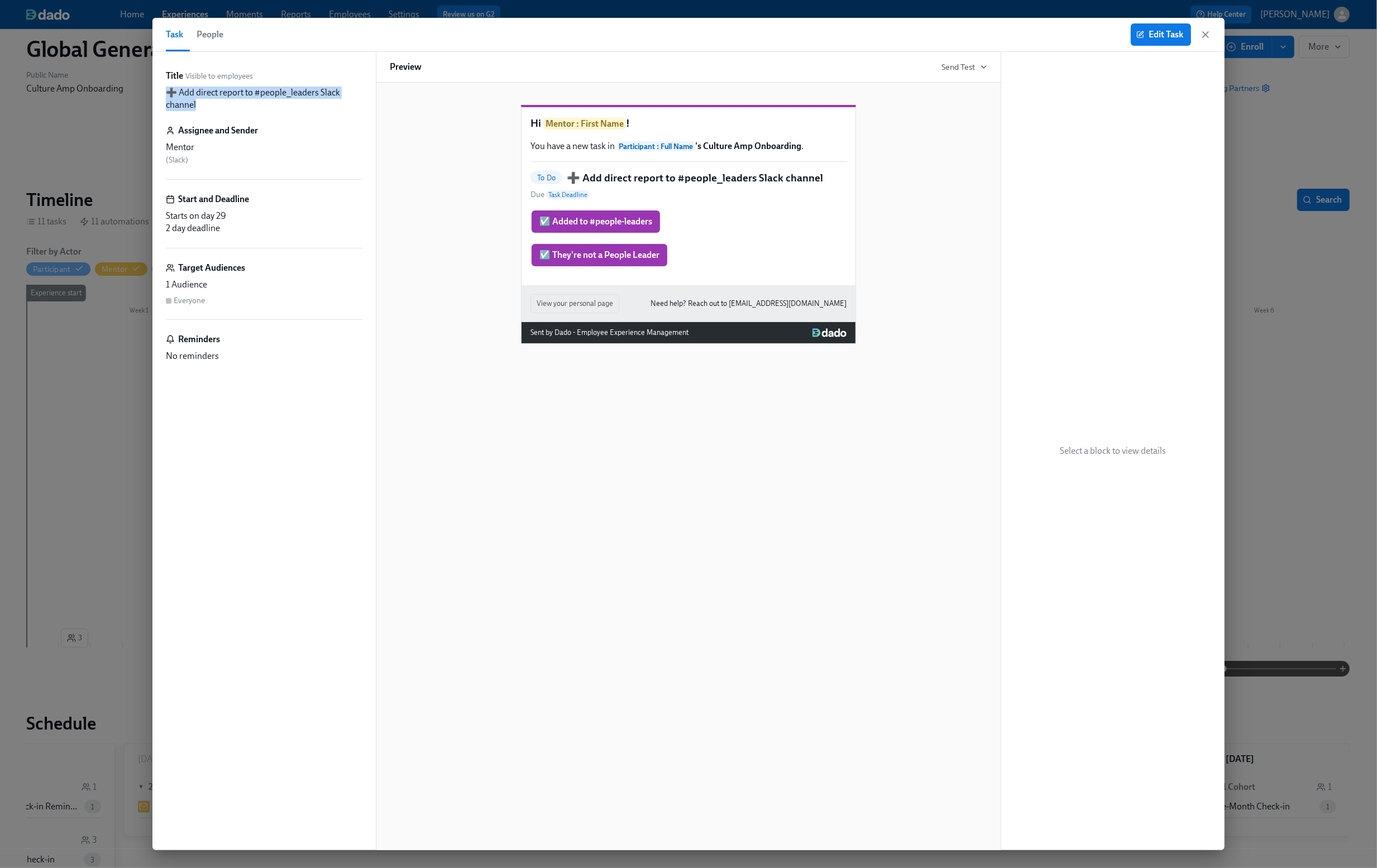
drag, startPoint x: 164, startPoint y: 91, endPoint x: 219, endPoint y: 104, distance: 56.5
click at [219, 104] on div "Title Visible to employees ➕ Add direct report to #people_leaders Slack channel…" at bounding box center [264, 451] width 223 height 799
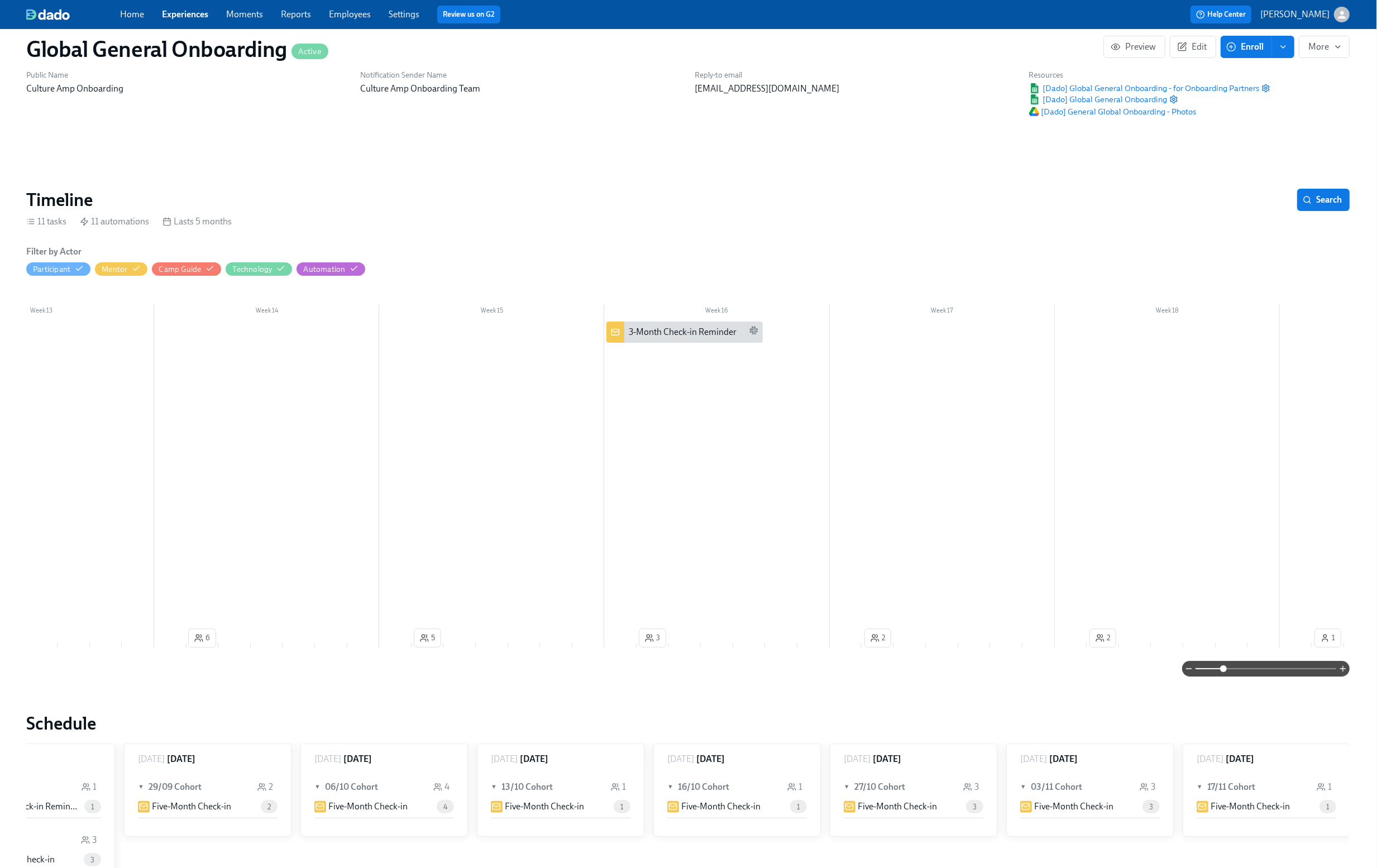
scroll to position [0, 2804]
click at [668, 335] on div "3-Month Check-in Reminder" at bounding box center [677, 332] width 108 height 12
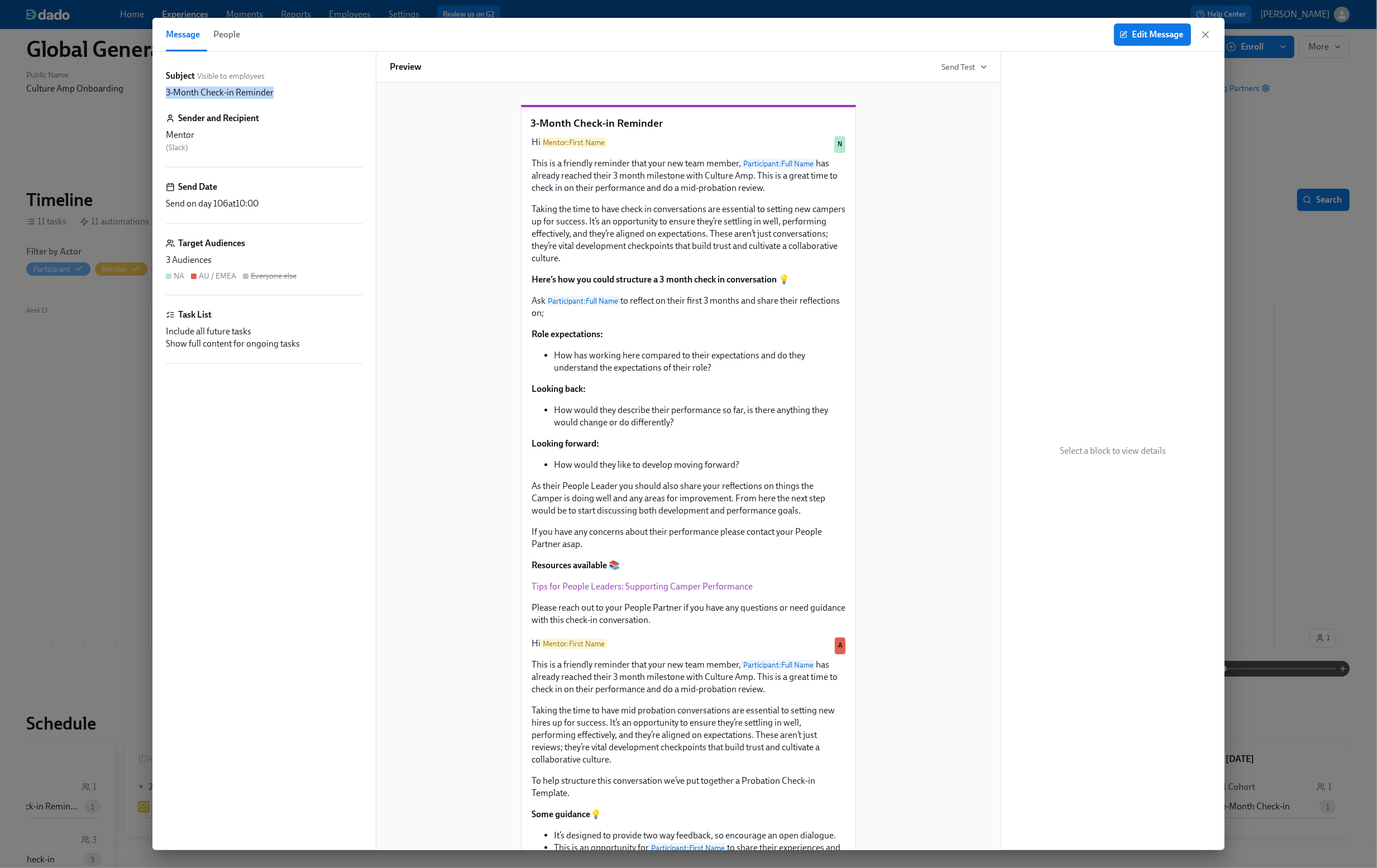
drag, startPoint x: 161, startPoint y: 92, endPoint x: 302, endPoint y: 92, distance: 141.0
click at [302, 92] on div "Subject Visible to employees 3-Month Check-in Reminder Sender and Recipient Men…" at bounding box center [264, 451] width 223 height 799
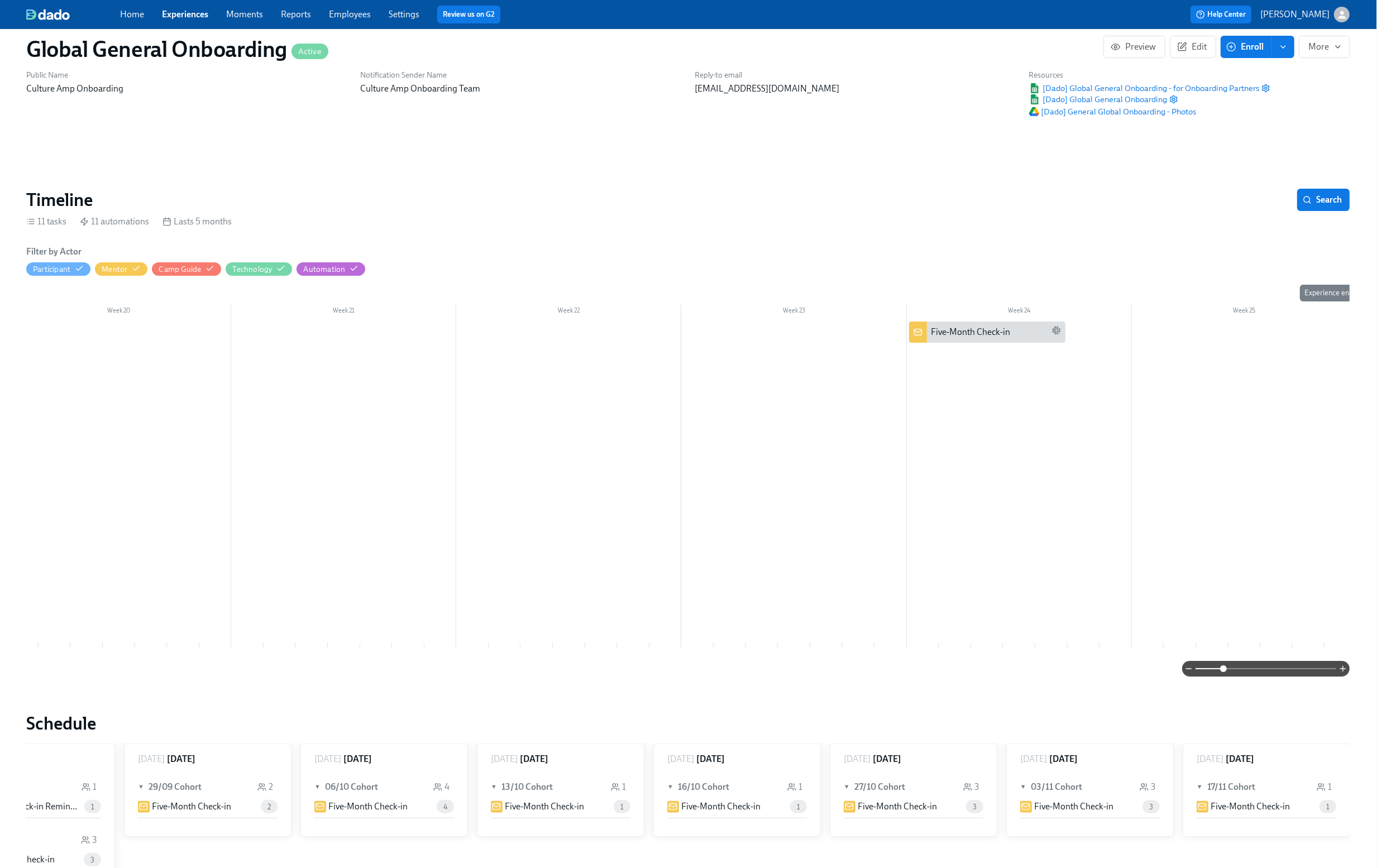
scroll to position [0, 4306]
click at [992, 333] on div "Five-Month Check-in" at bounding box center [962, 332] width 79 height 12
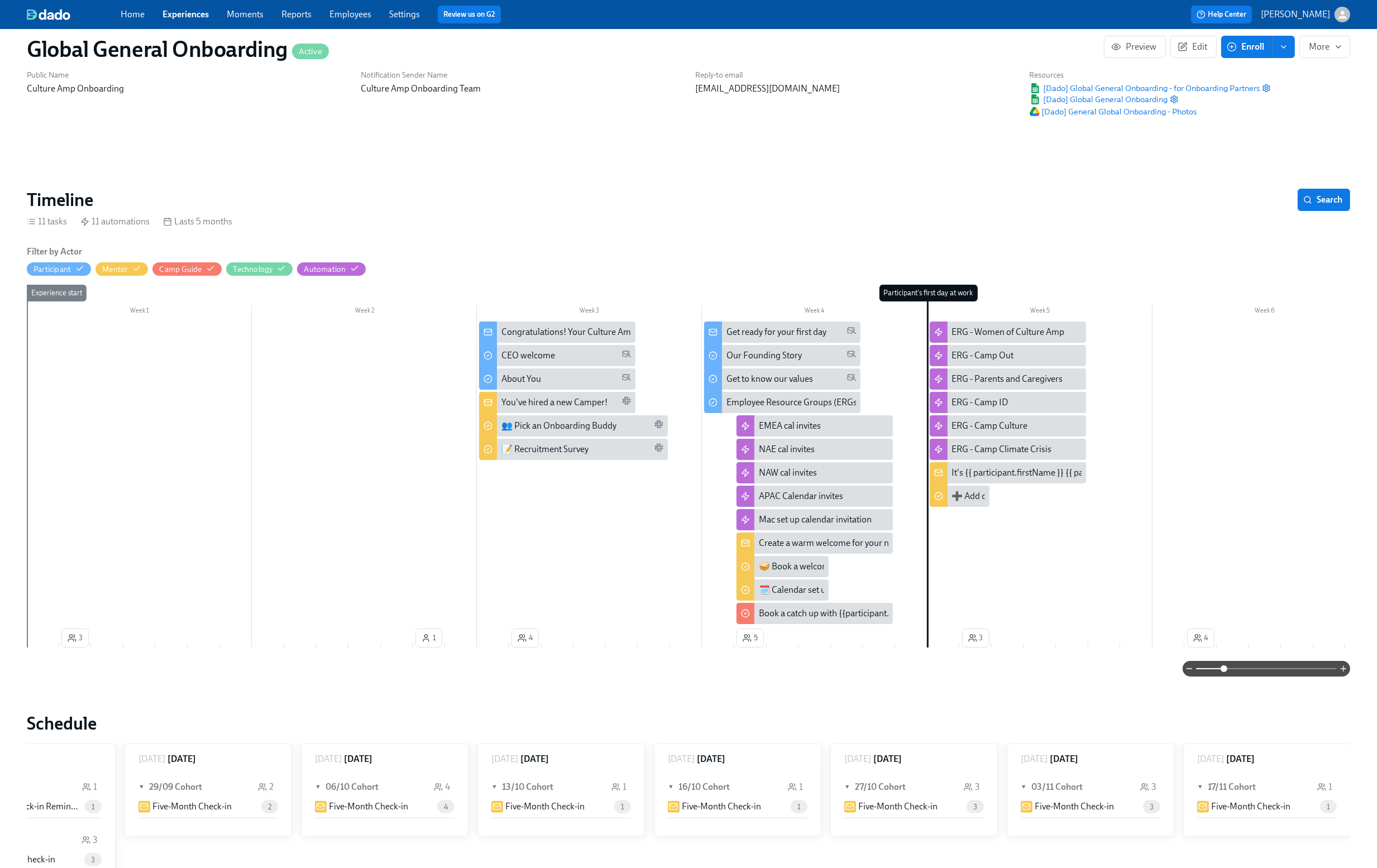
scroll to position [31, 1]
